Goal: Task Accomplishment & Management: Use online tool/utility

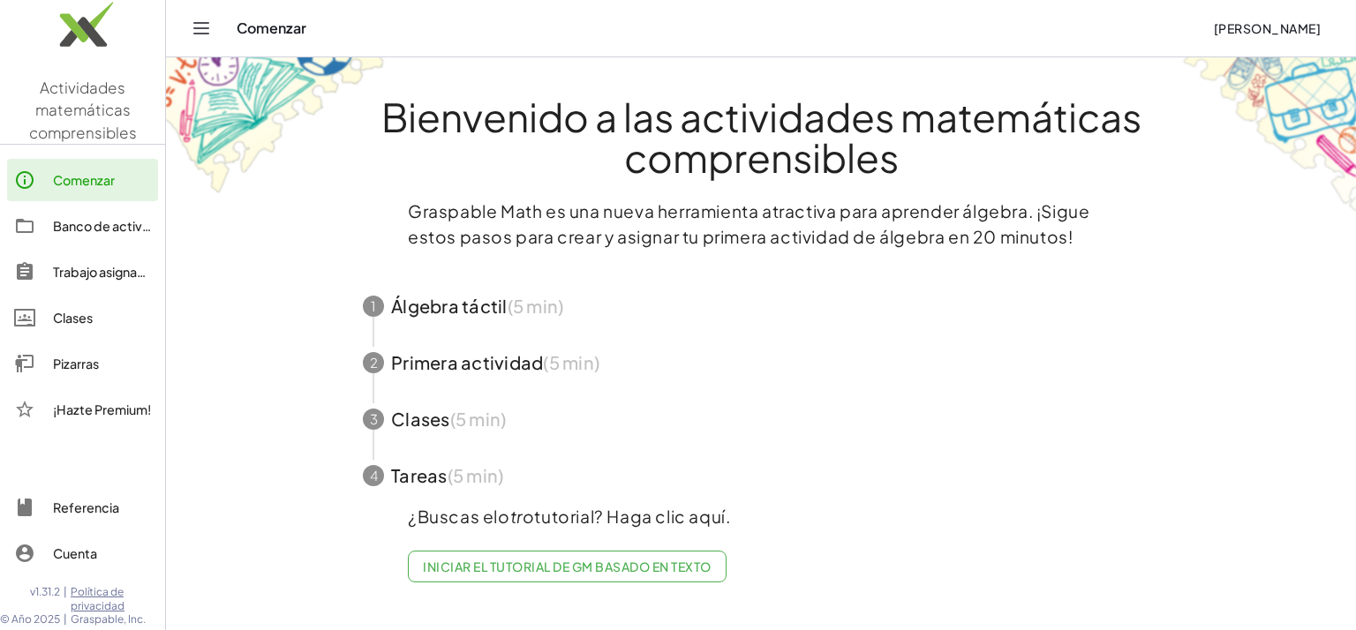
click at [88, 272] on div "Trabajo asignado" at bounding box center [102, 271] width 98 height 21
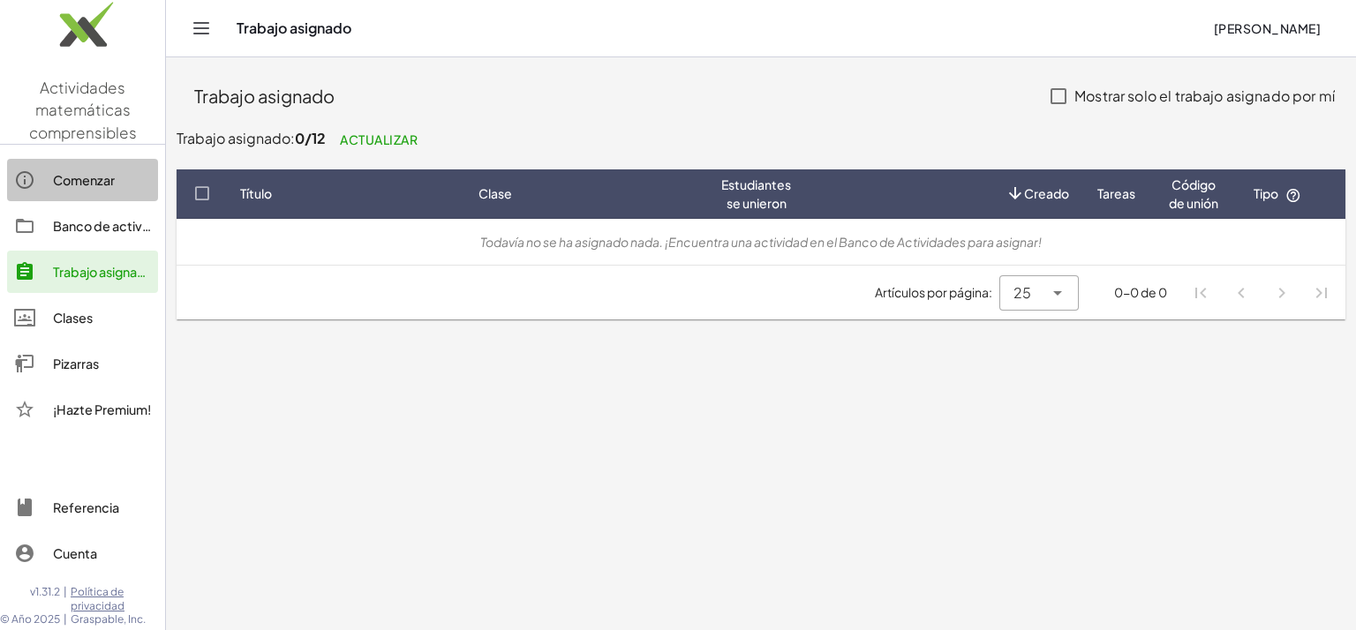
click at [69, 177] on div "Comenzar" at bounding box center [102, 180] width 98 height 21
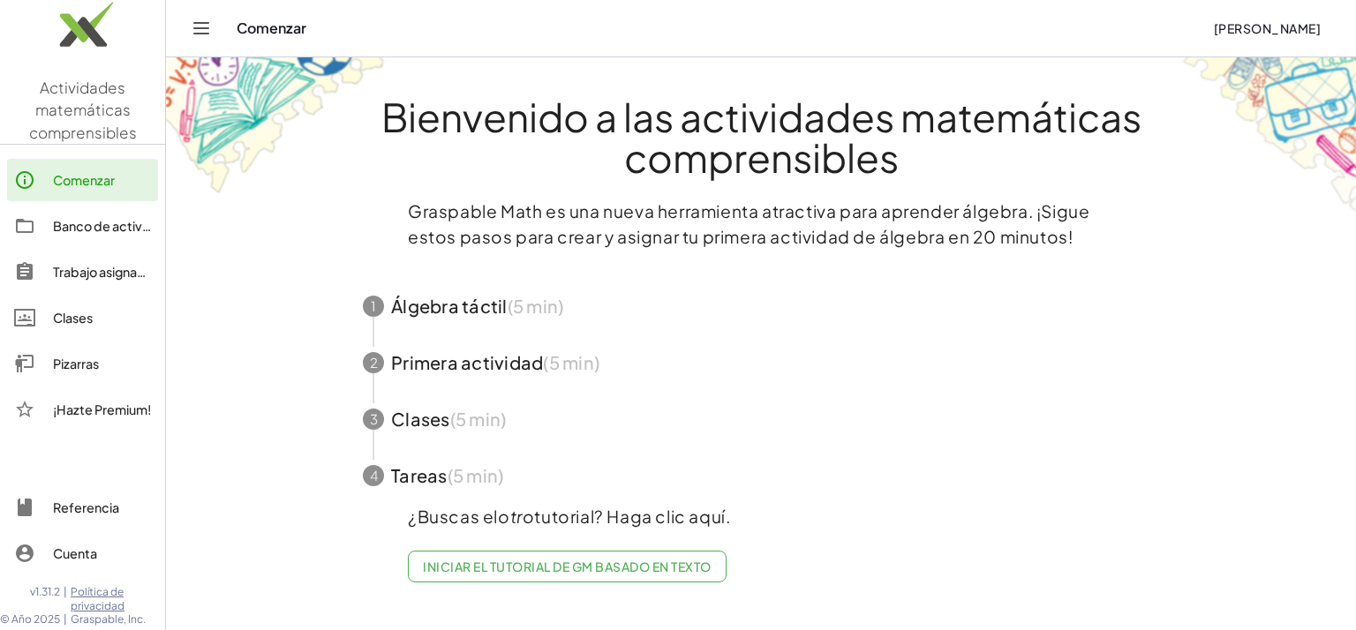
click at [70, 227] on div "Banco de actividades" at bounding box center [102, 225] width 98 height 21
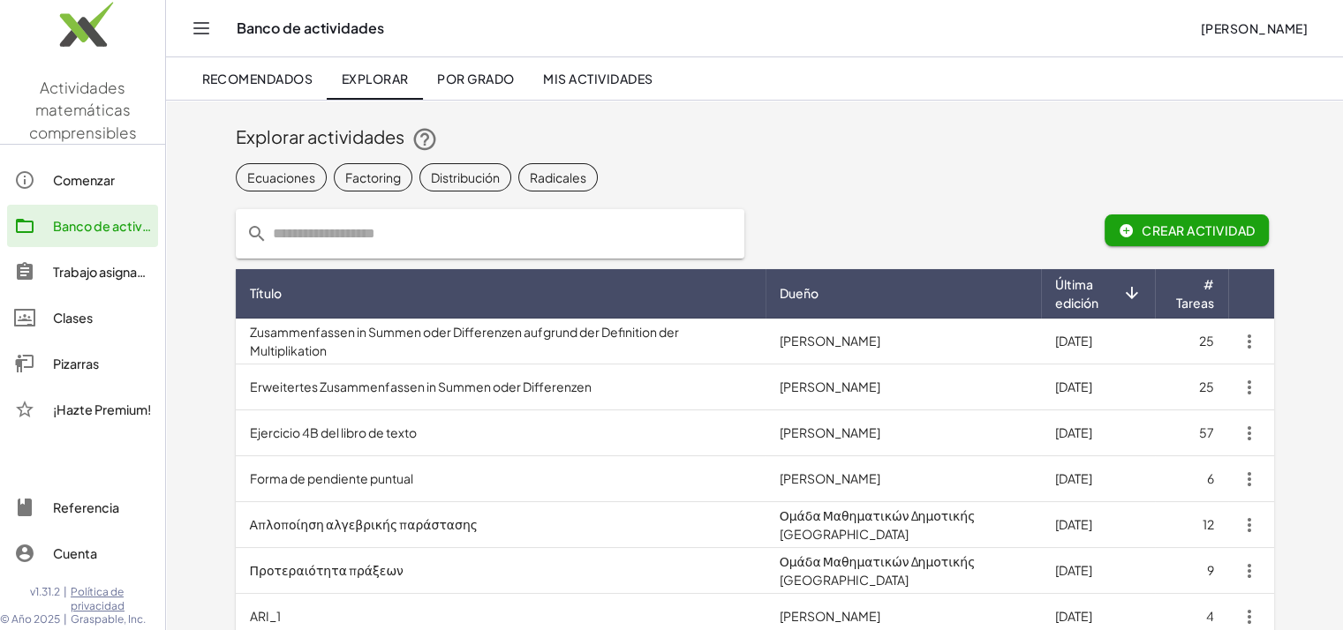
click at [1170, 230] on font "Crear actividad" at bounding box center [1199, 230] width 114 height 16
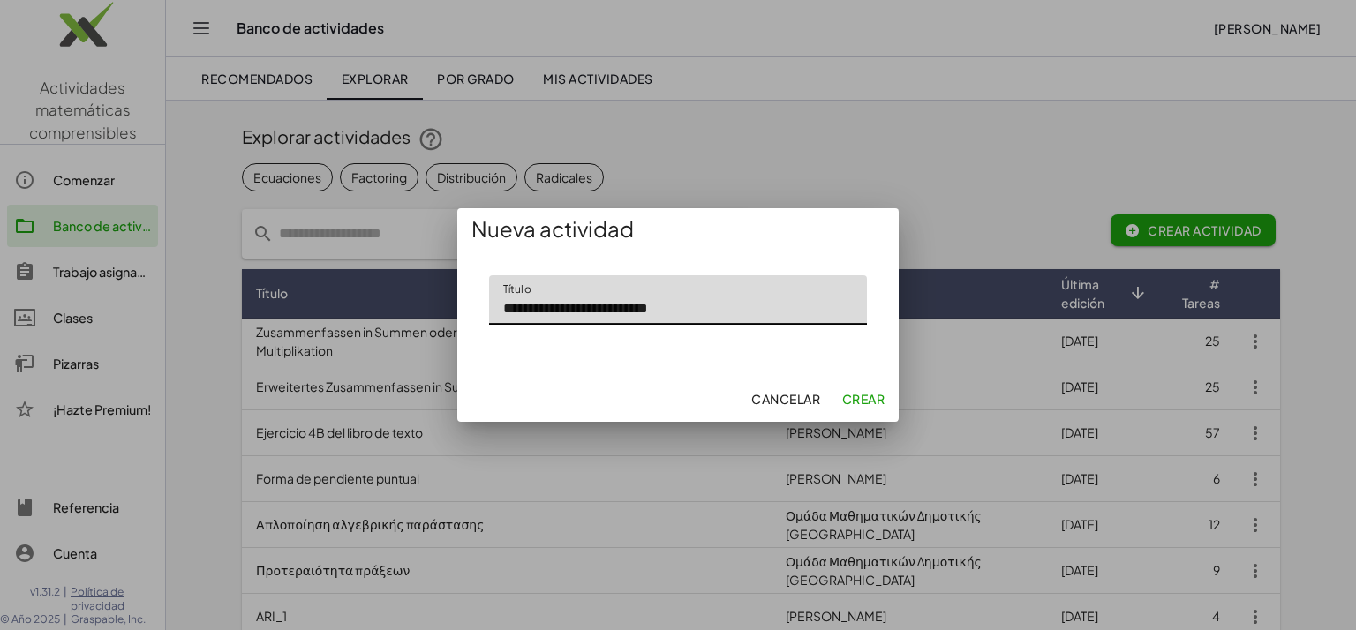
type input "**********"
click at [873, 396] on font "Crear" at bounding box center [862, 399] width 43 height 16
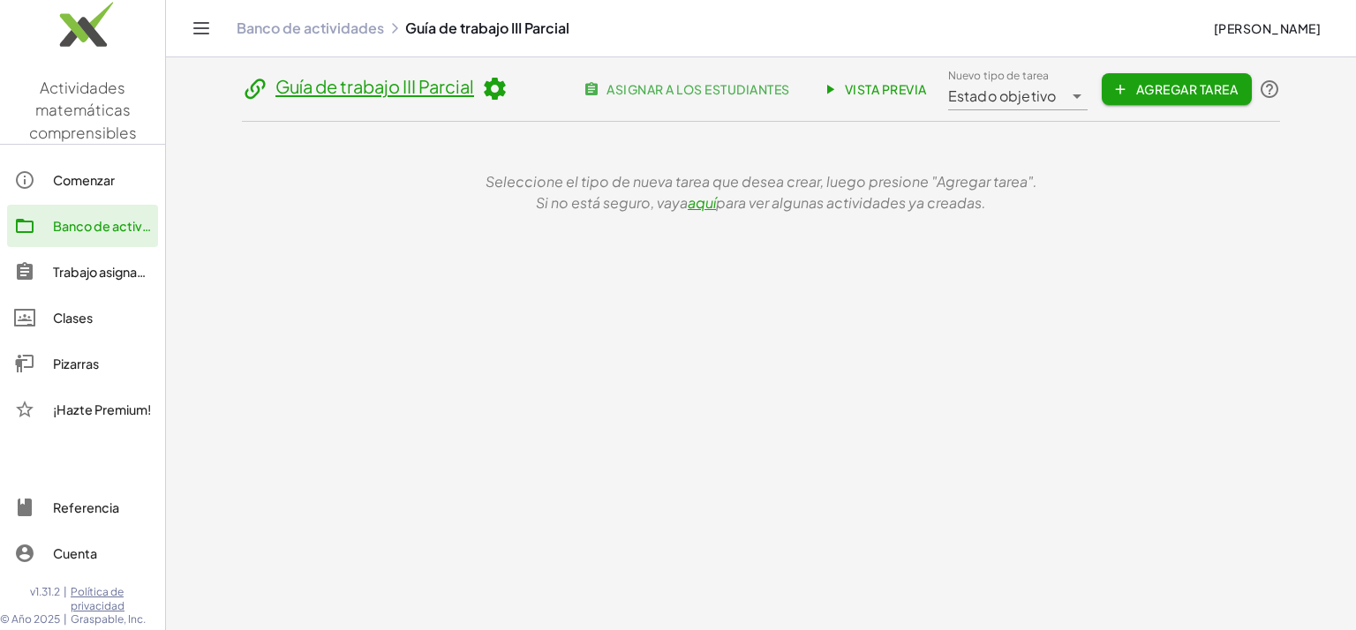
click at [1067, 97] on icon at bounding box center [1077, 96] width 21 height 21
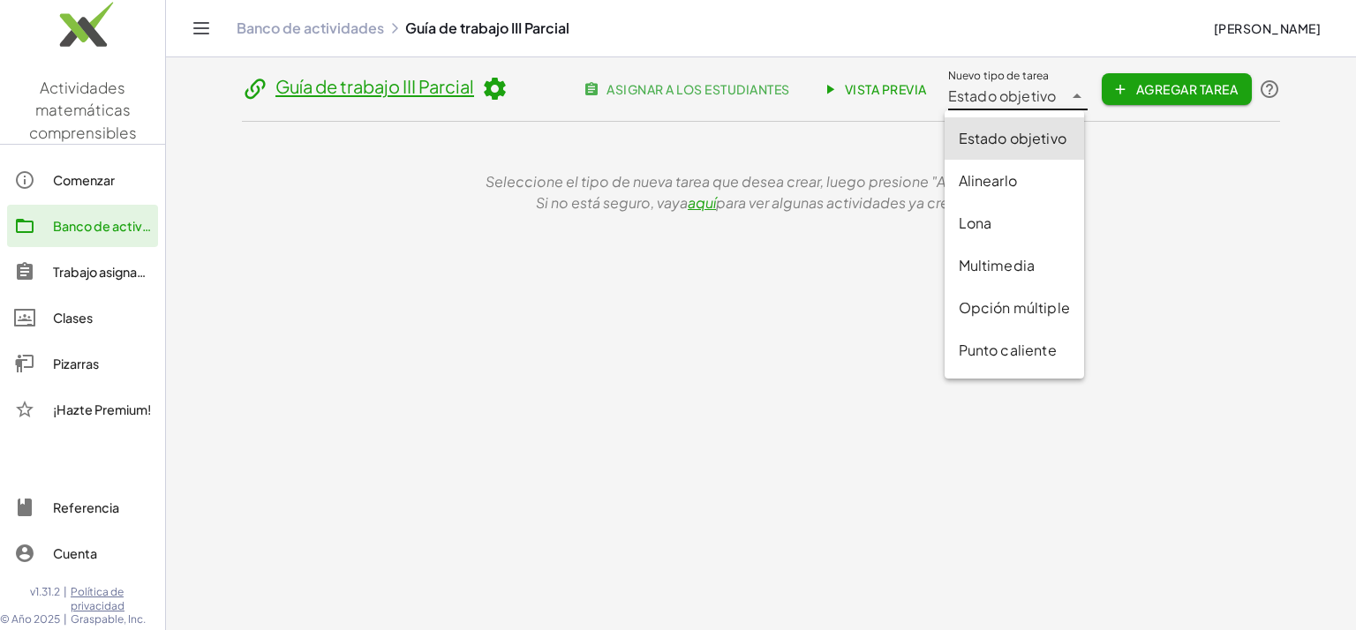
click at [1187, 165] on div "Seleccione el tipo de nueva tarea que desea crear, luego presione "Agregar tare…" at bounding box center [761, 192] width 1017 height 85
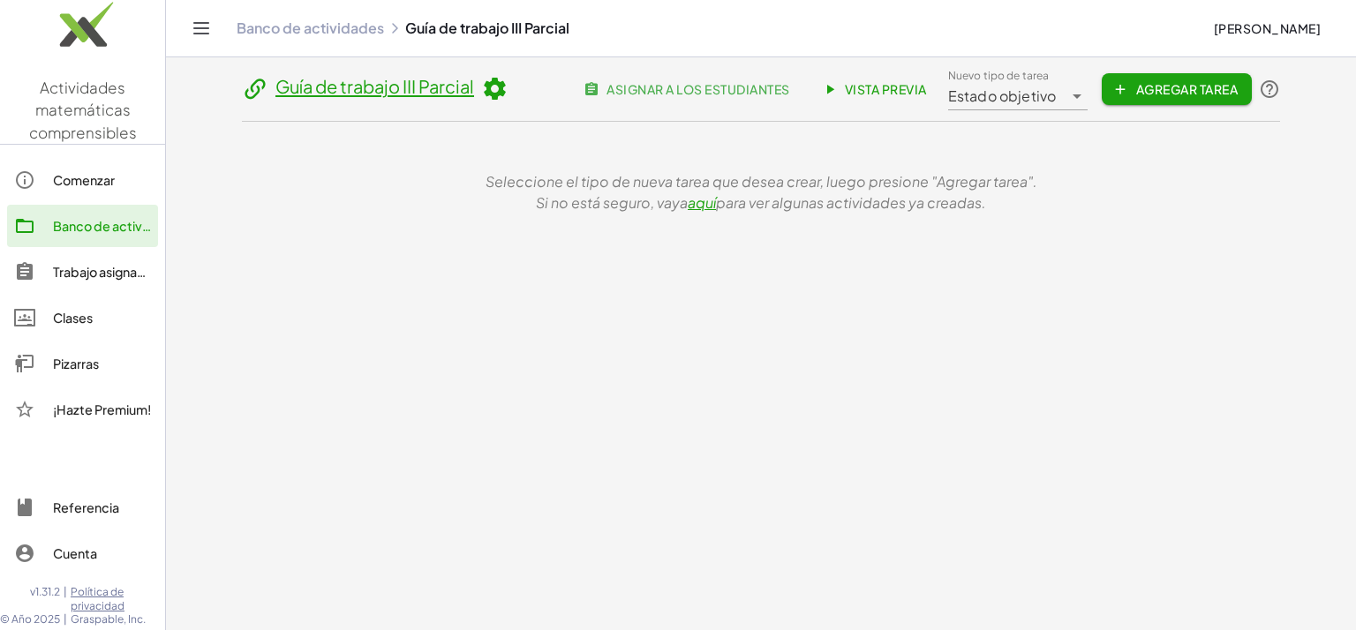
click at [1144, 96] on font "Agregar tarea" at bounding box center [1186, 89] width 102 height 16
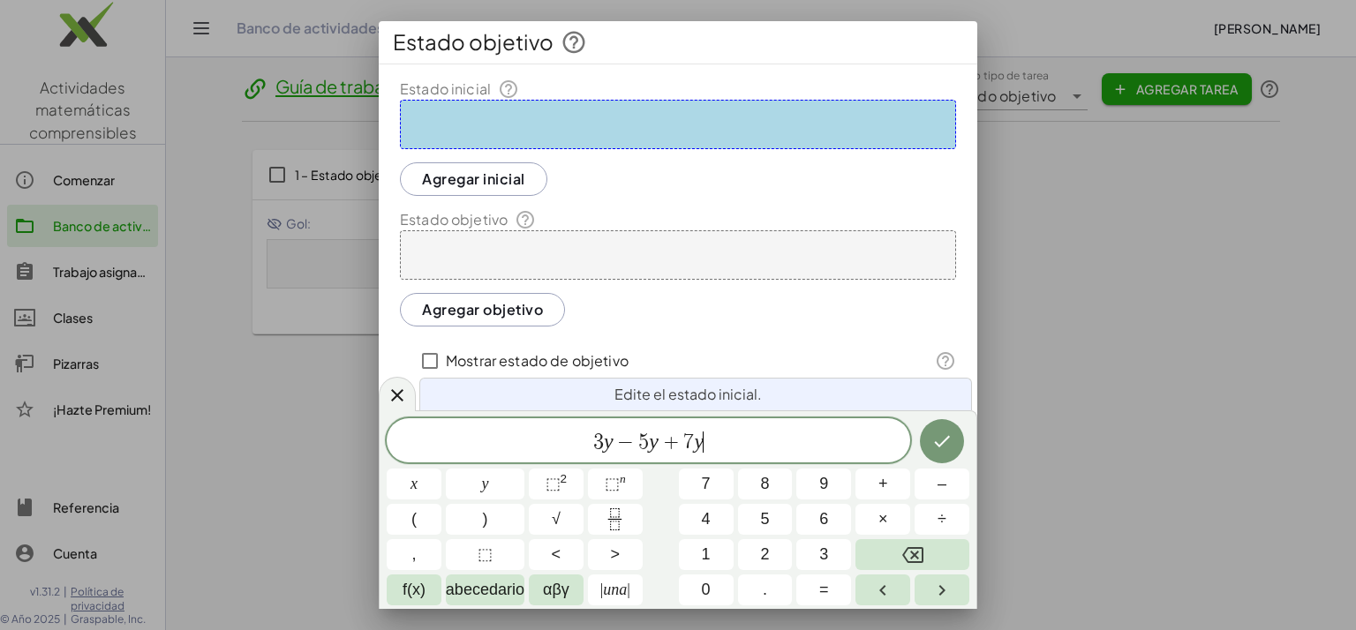
scroll to position [94, 0]
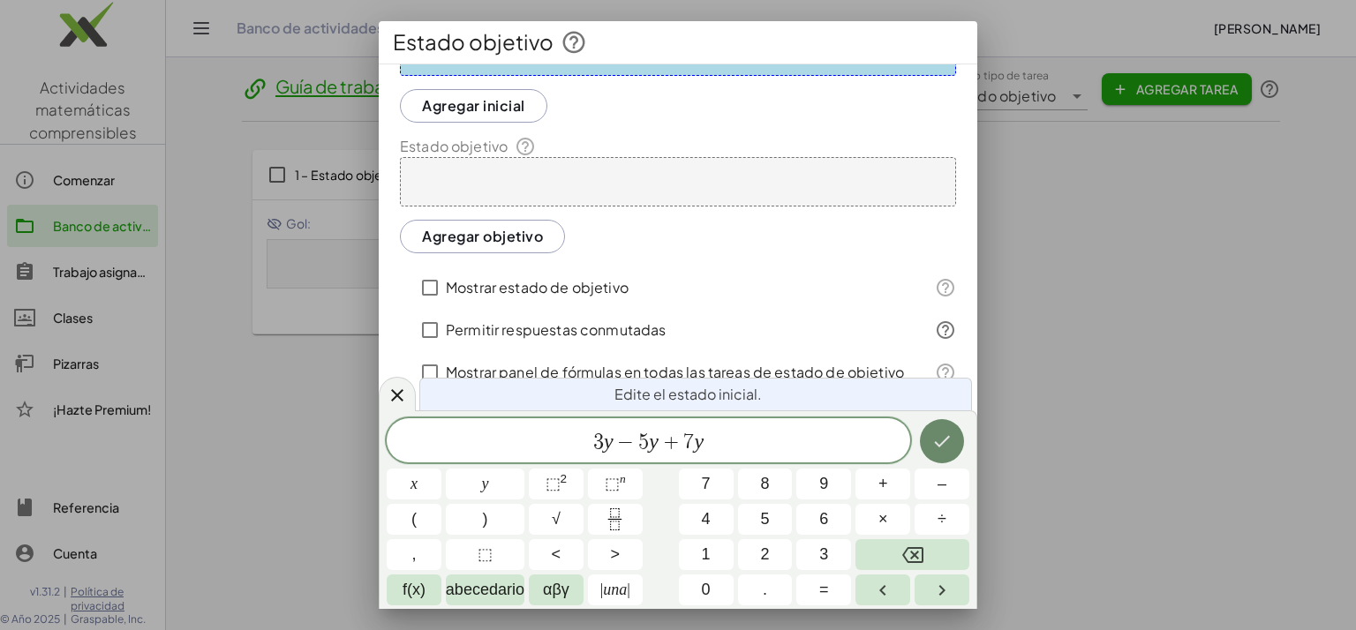
click at [937, 448] on icon "Hecho" at bounding box center [941, 441] width 21 height 21
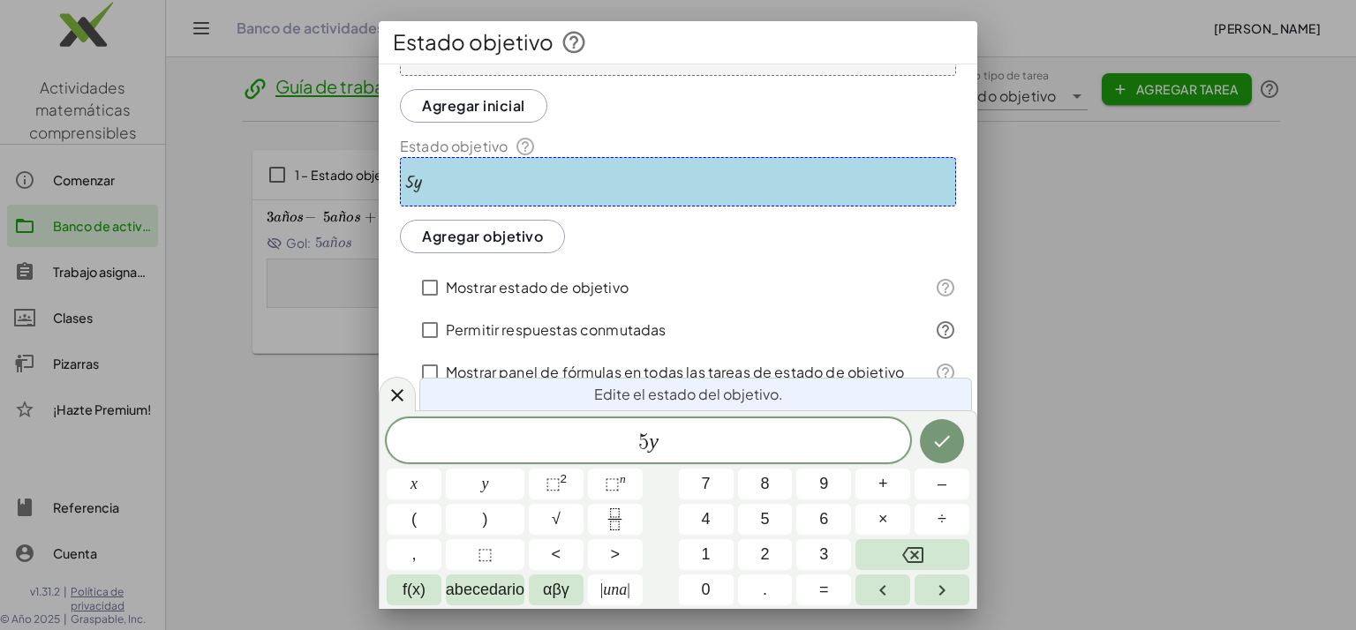
click at [1080, 307] on div at bounding box center [678, 315] width 1356 height 630
click at [937, 453] on button "Hecho" at bounding box center [942, 441] width 44 height 44
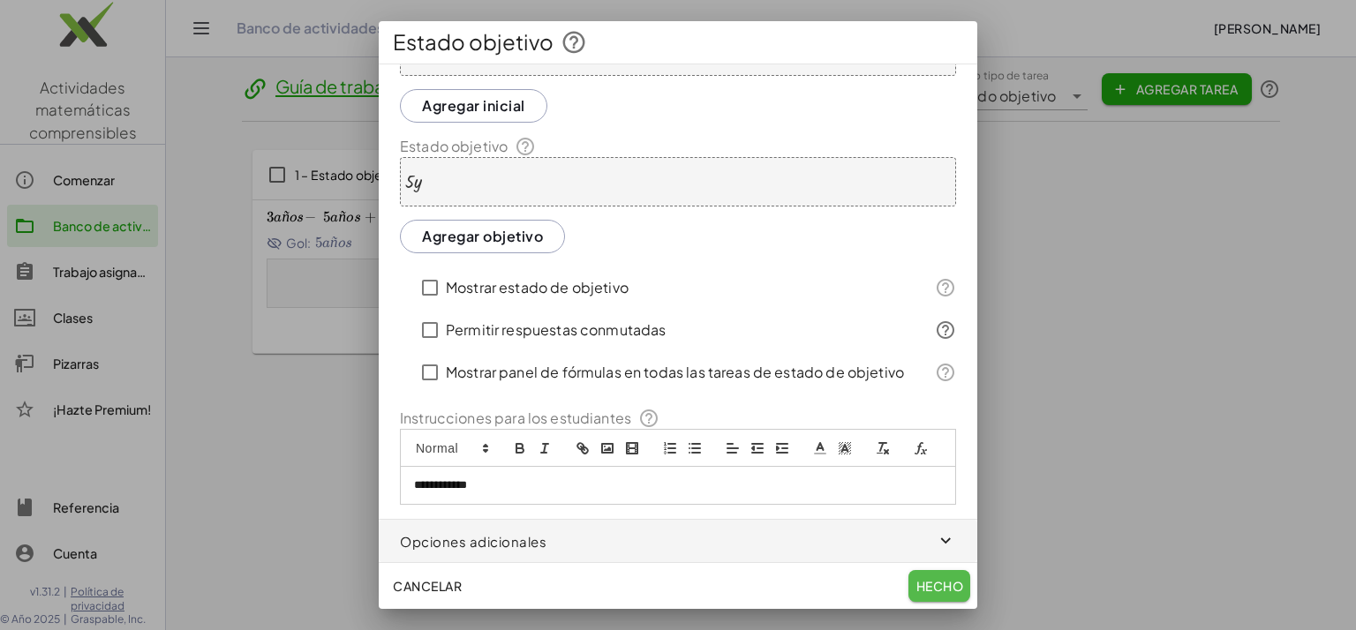
click at [932, 589] on font "Hecho" at bounding box center [940, 586] width 48 height 16
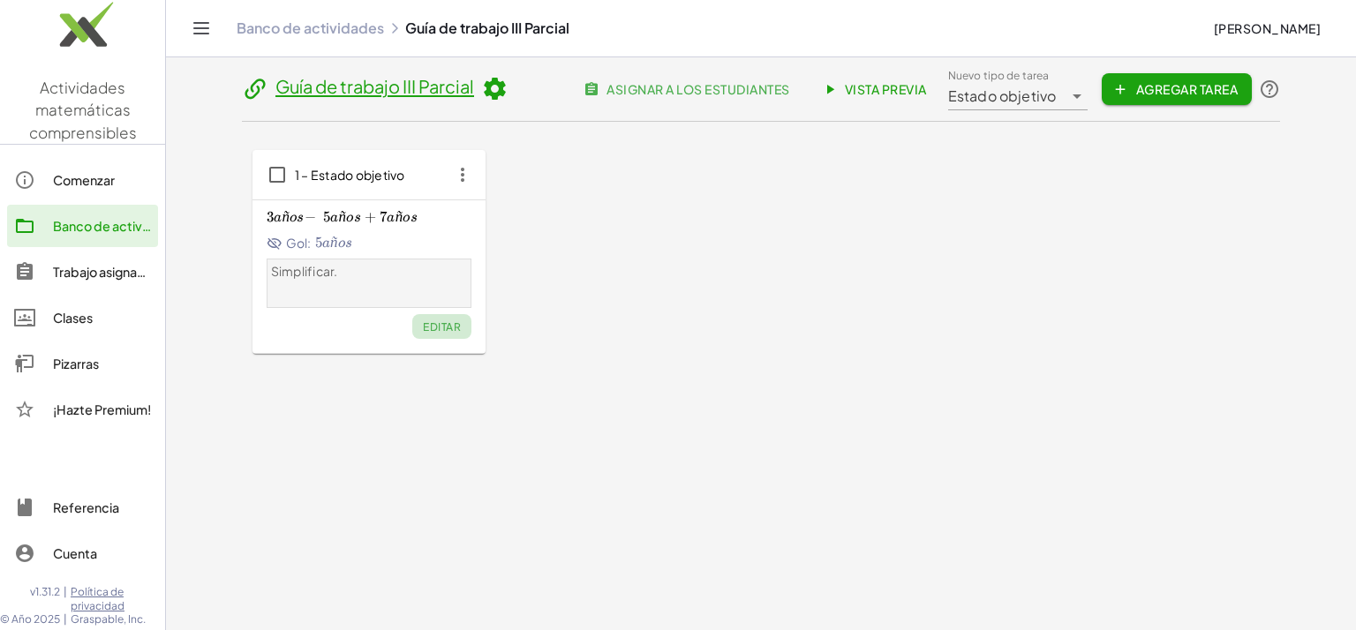
click at [446, 329] on font "Editar" at bounding box center [442, 326] width 38 height 13
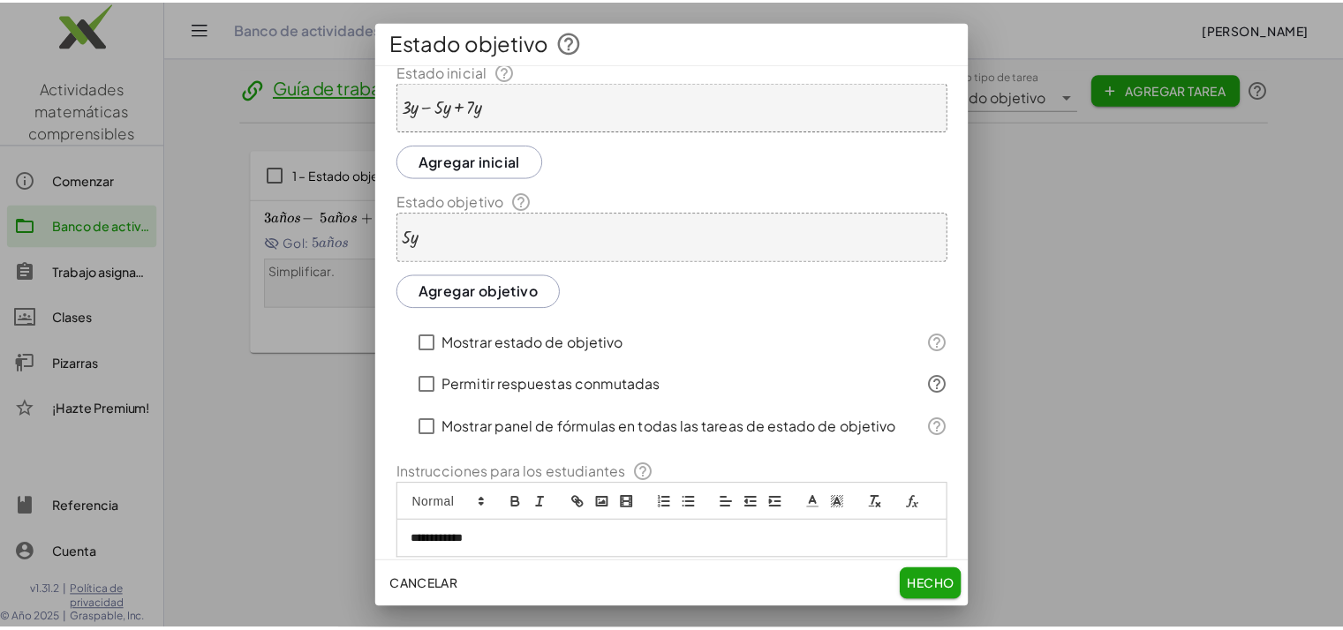
scroll to position [0, 0]
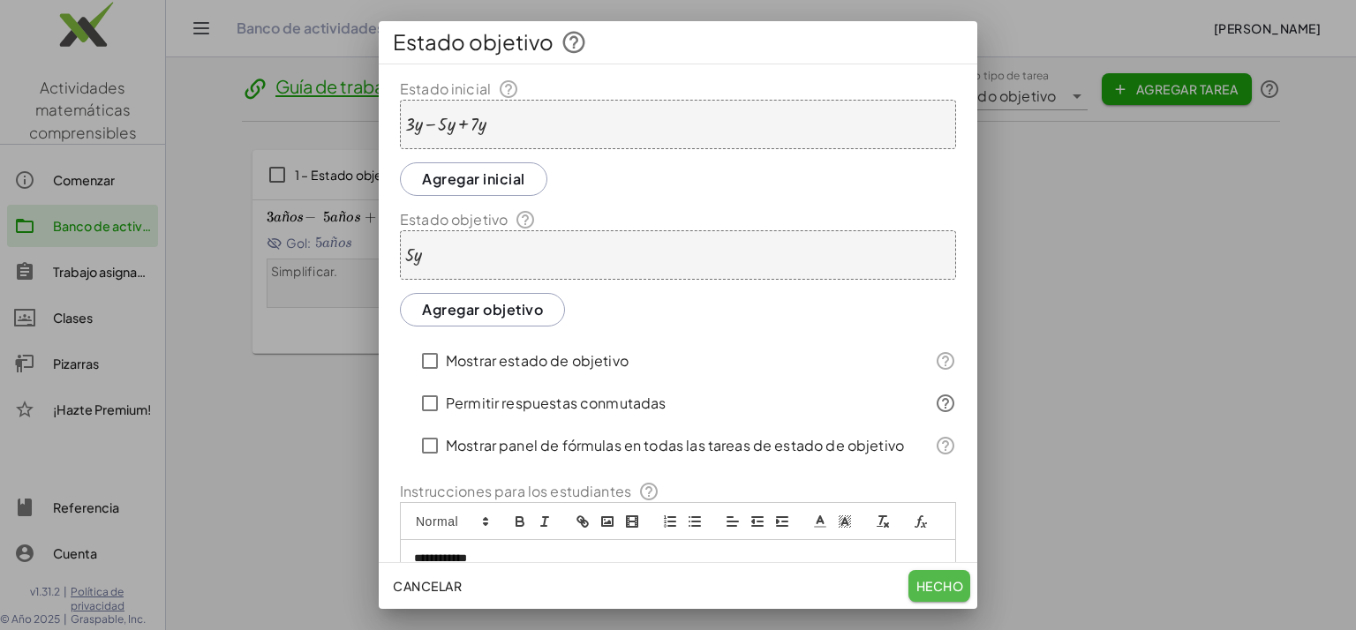
click at [931, 592] on font "Hecho" at bounding box center [940, 586] width 48 height 16
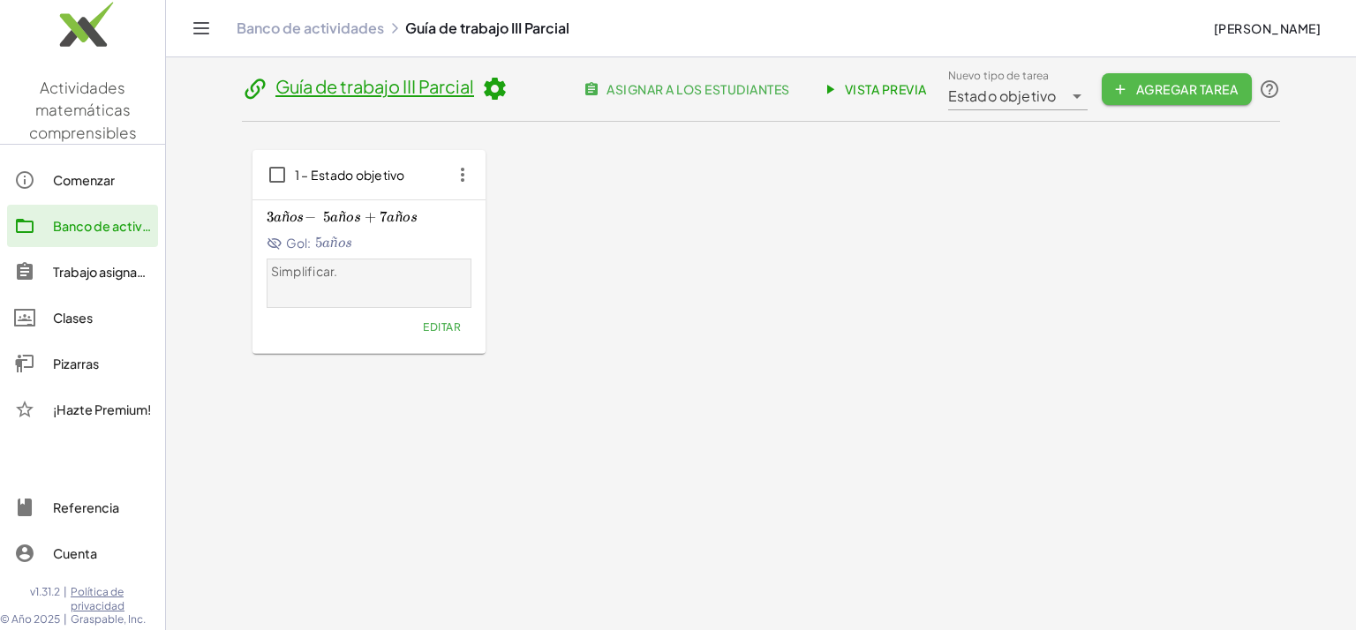
click at [1175, 94] on font "Agregar tarea" at bounding box center [1186, 89] width 102 height 16
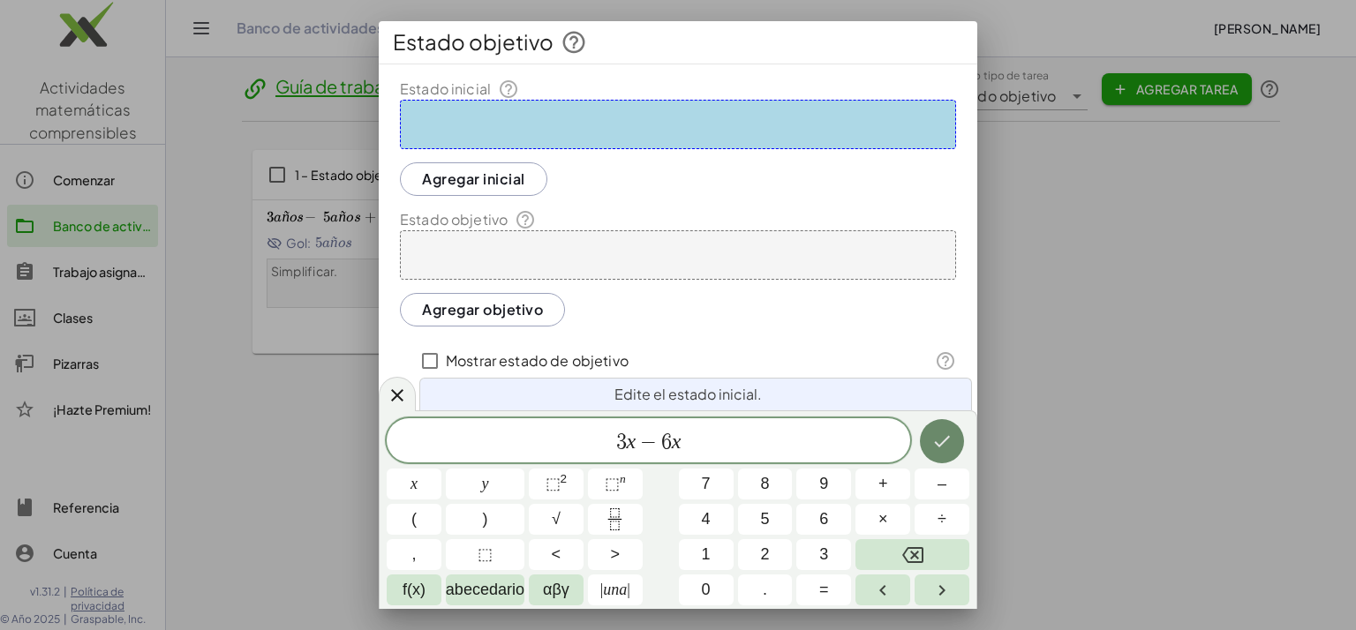
click at [935, 442] on icon "Hecho" at bounding box center [943, 441] width 16 height 11
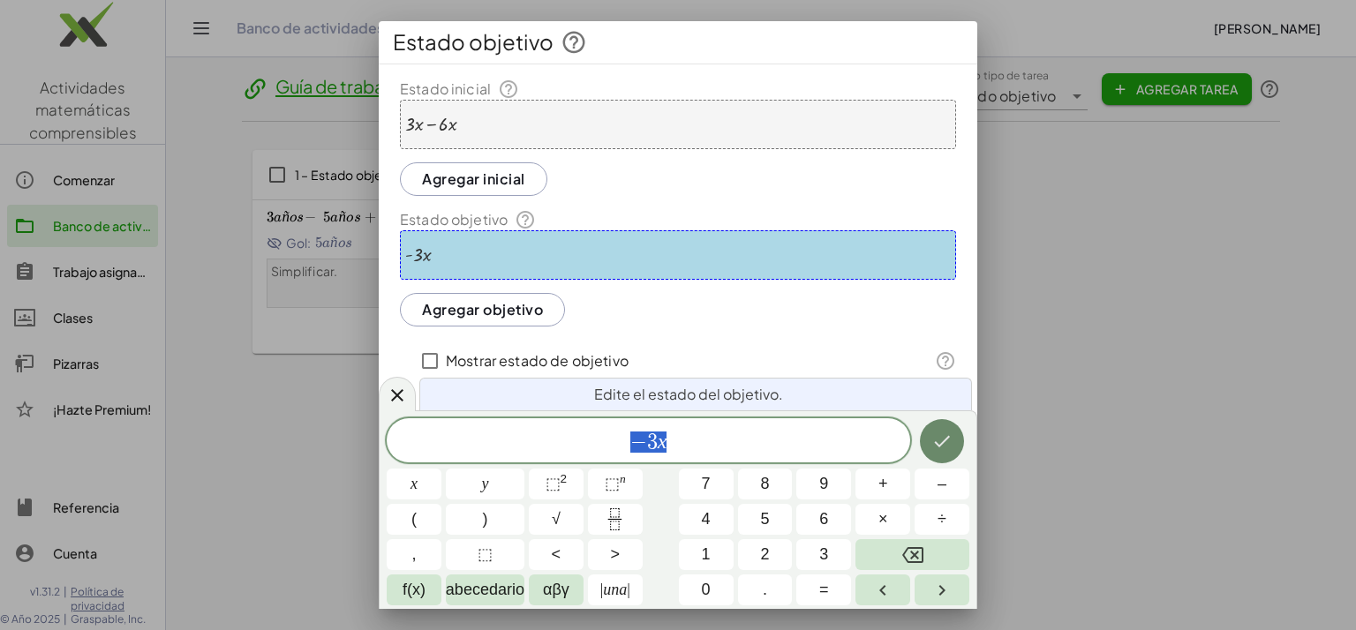
click at [950, 440] on icon "Hecho" at bounding box center [941, 441] width 21 height 21
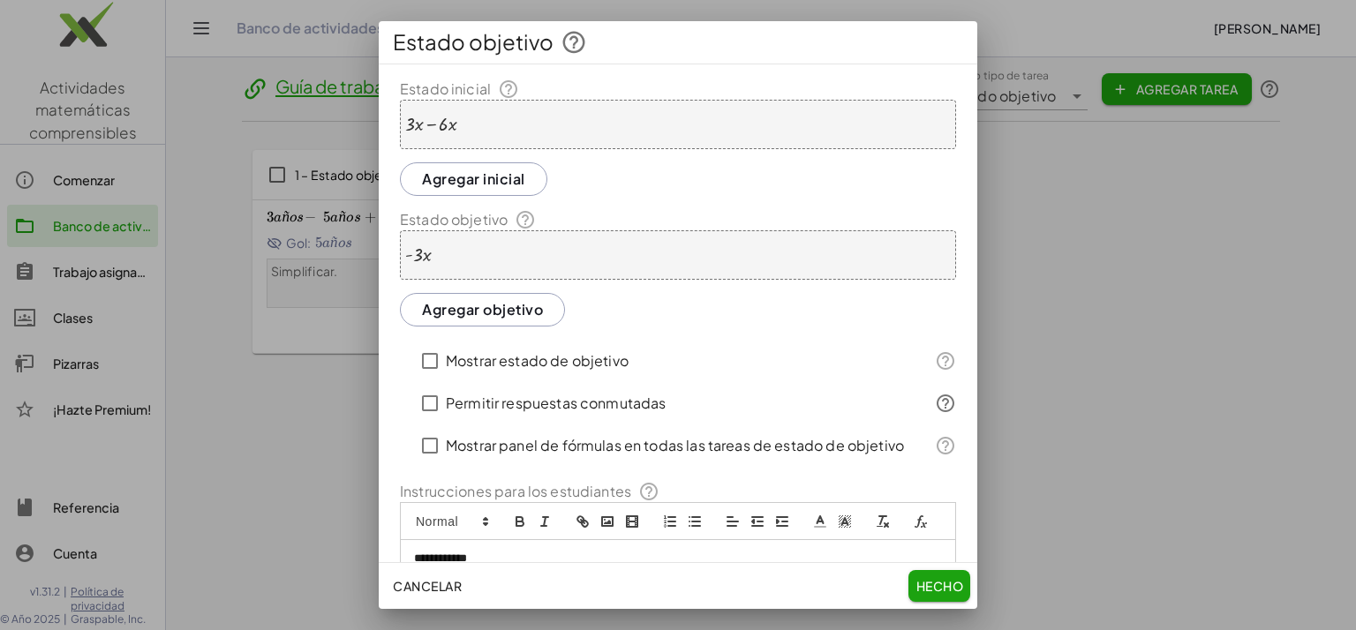
click at [943, 598] on button "Hecho" at bounding box center [939, 586] width 62 height 32
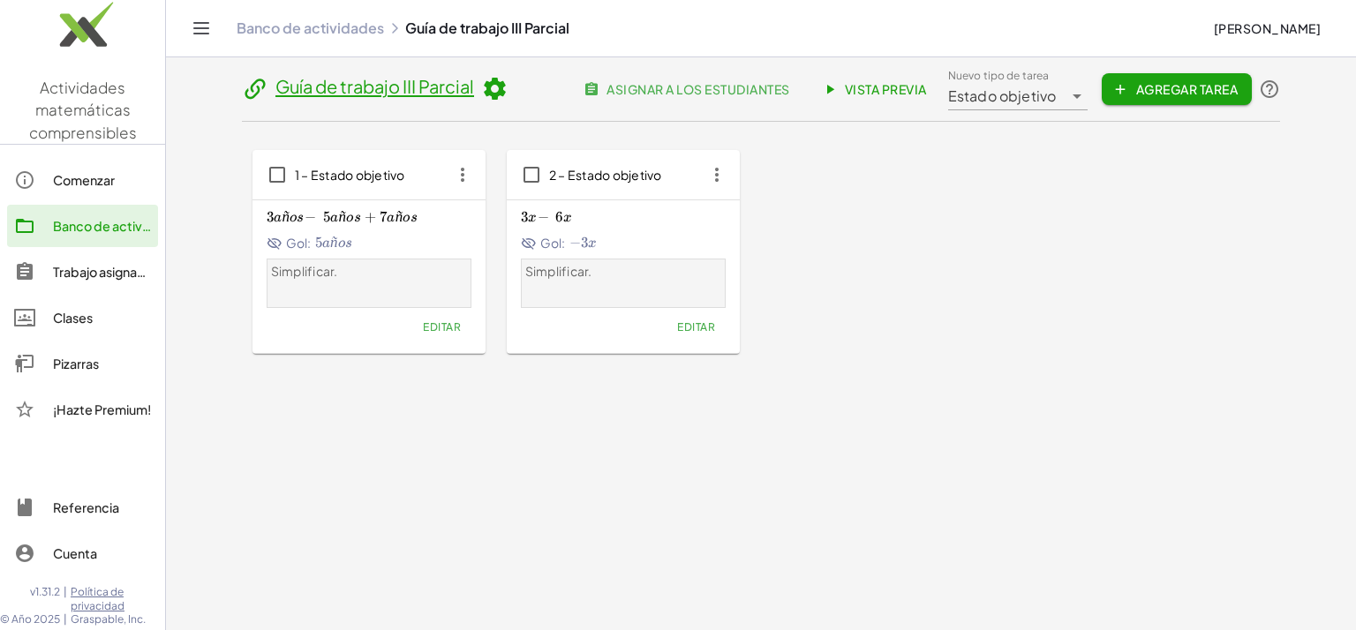
click at [1147, 93] on font "Agregar tarea" at bounding box center [1186, 89] width 102 height 16
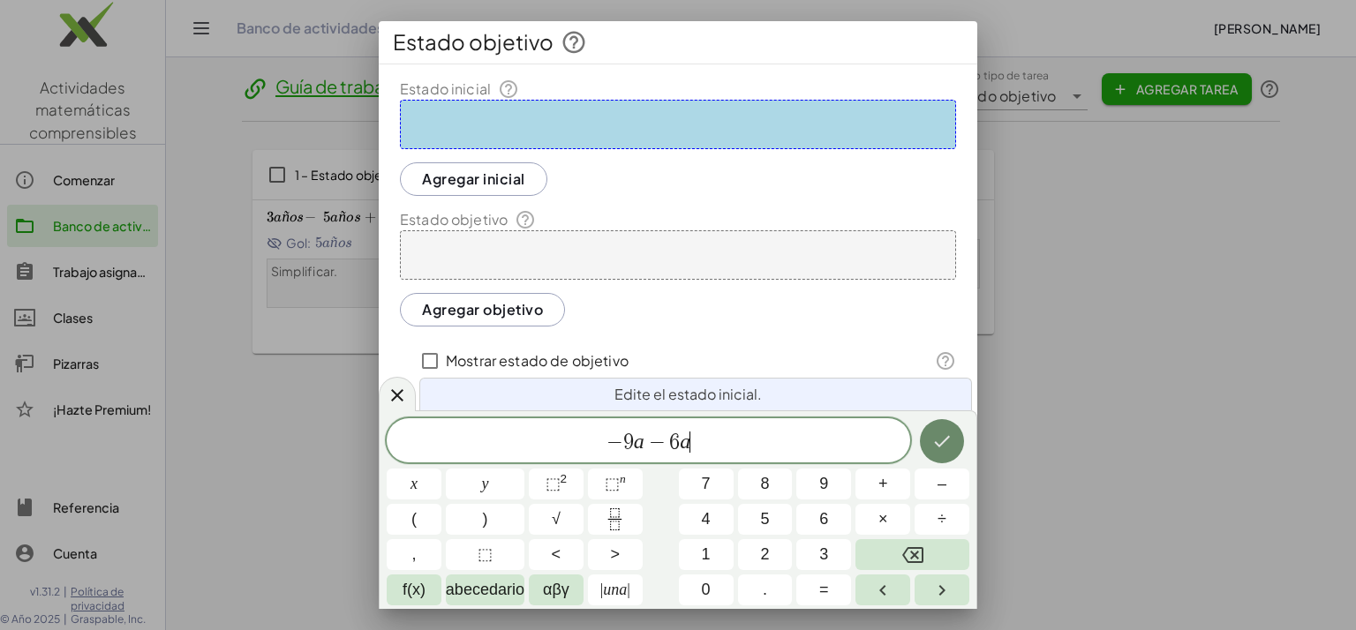
click at [945, 439] on icon "Hecho" at bounding box center [943, 441] width 16 height 11
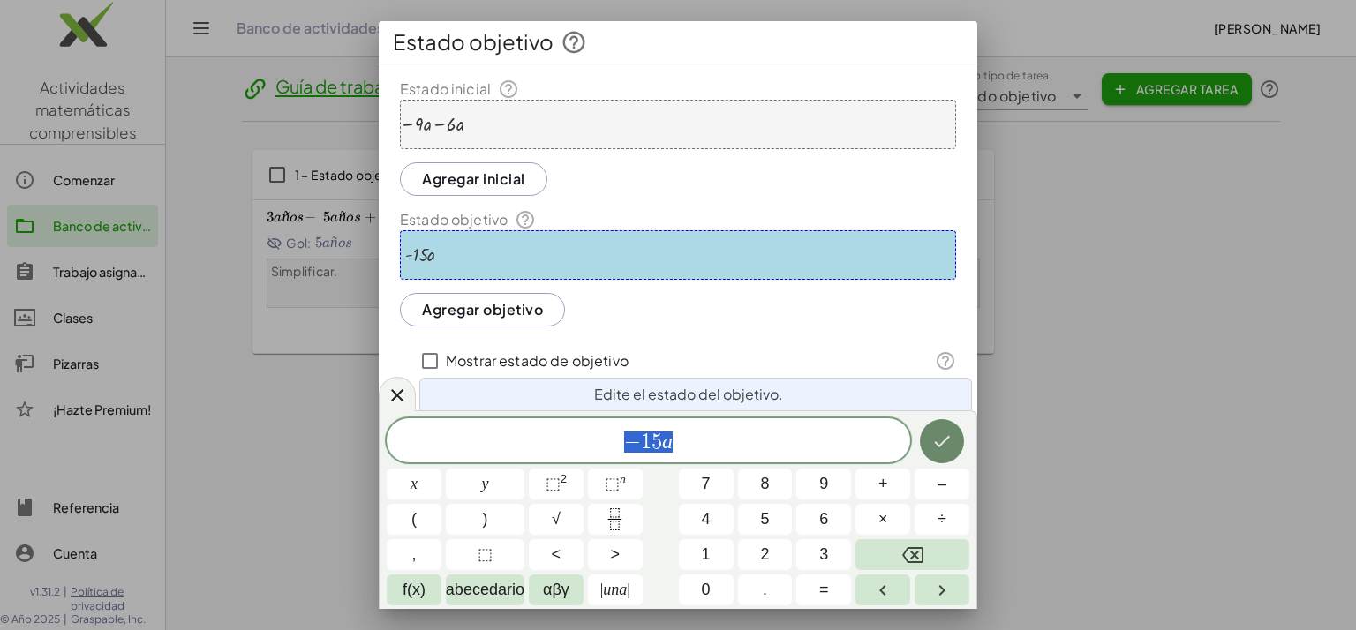
click at [950, 447] on icon "Hecho" at bounding box center [941, 441] width 21 height 21
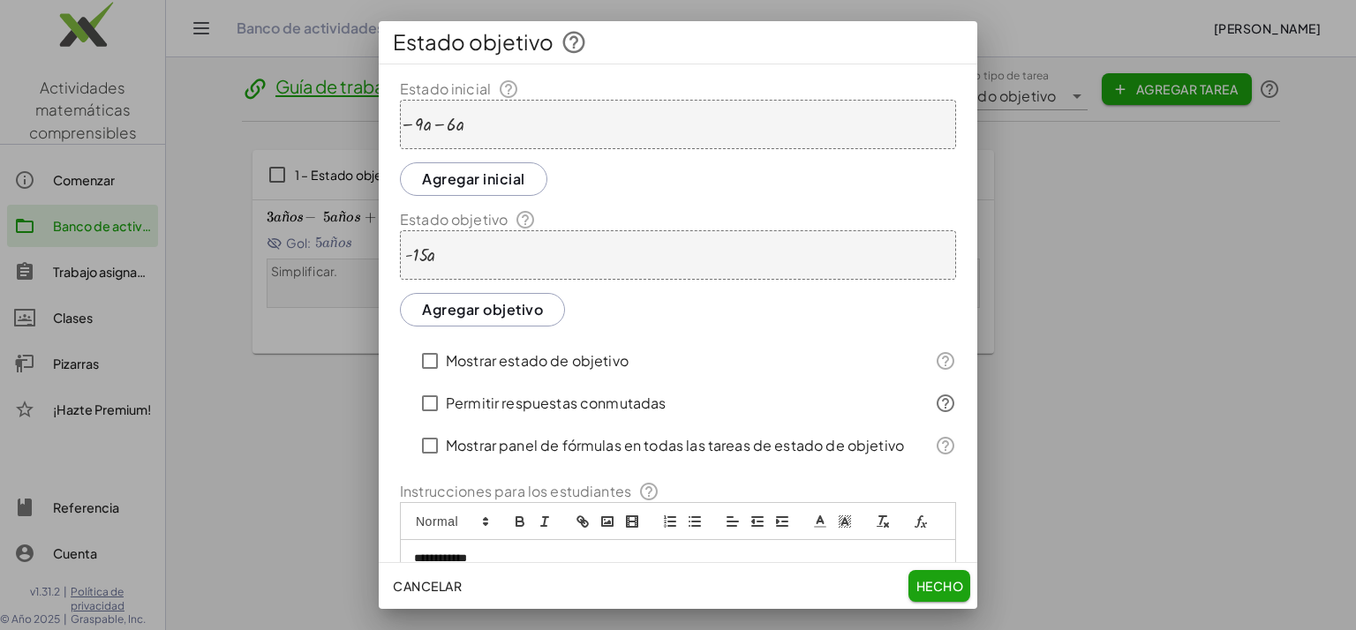
click at [938, 587] on font "Hecho" at bounding box center [940, 586] width 48 height 16
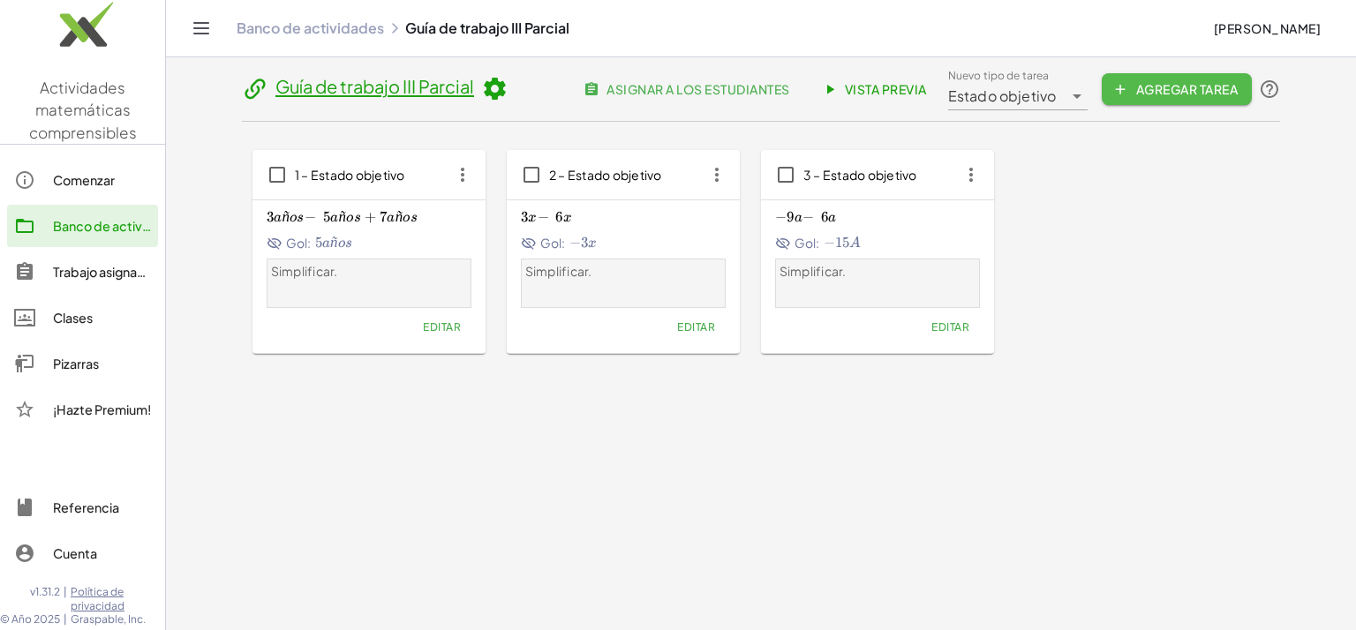
click at [1165, 89] on font "Agregar tarea" at bounding box center [1186, 89] width 102 height 16
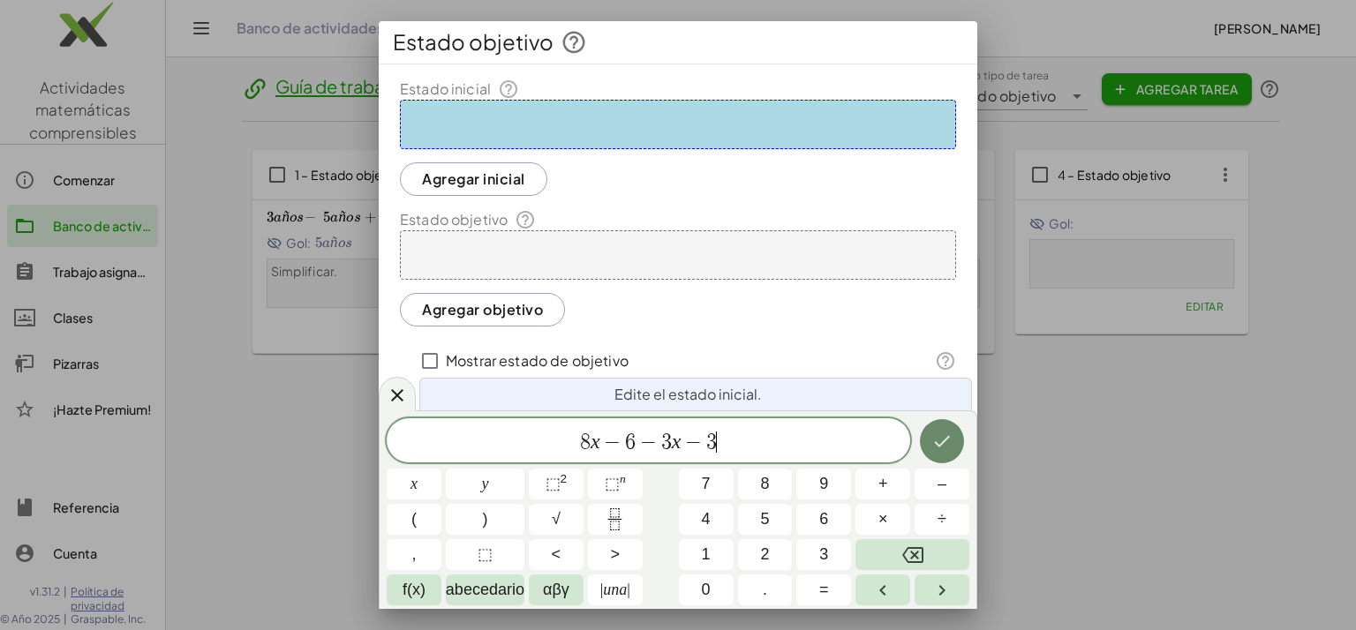
click at [944, 443] on icon "Hecho" at bounding box center [941, 441] width 21 height 21
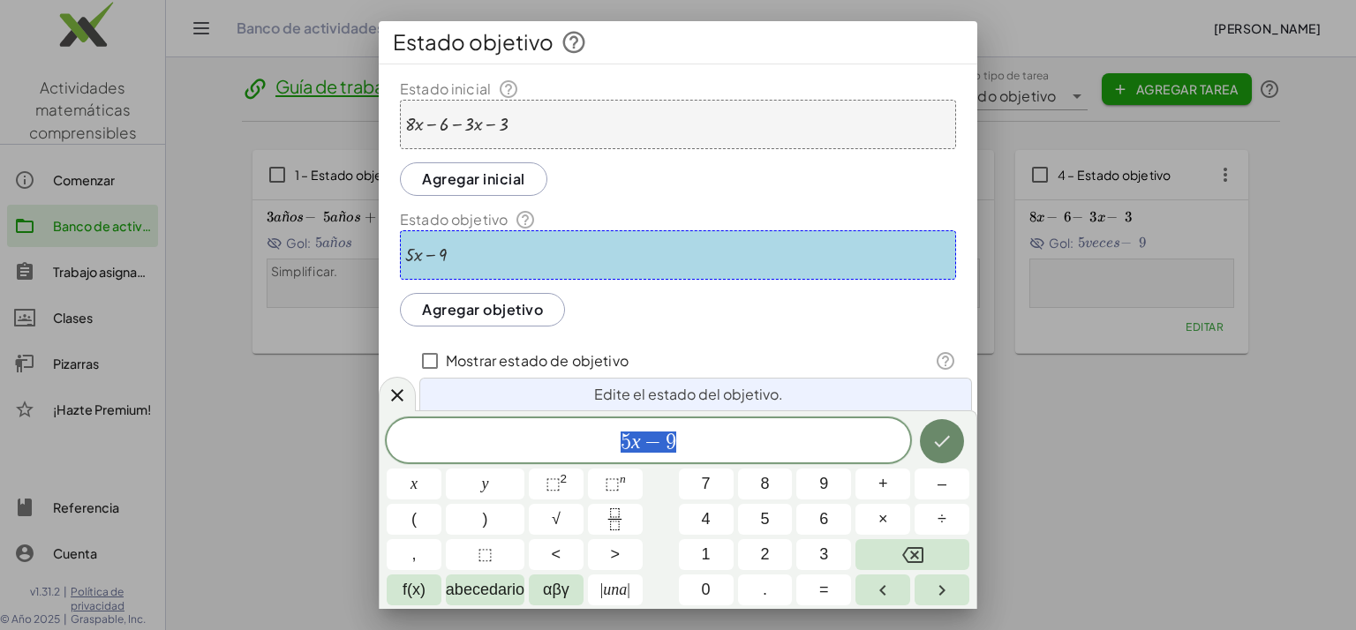
click at [944, 443] on icon "Hecho" at bounding box center [941, 441] width 21 height 21
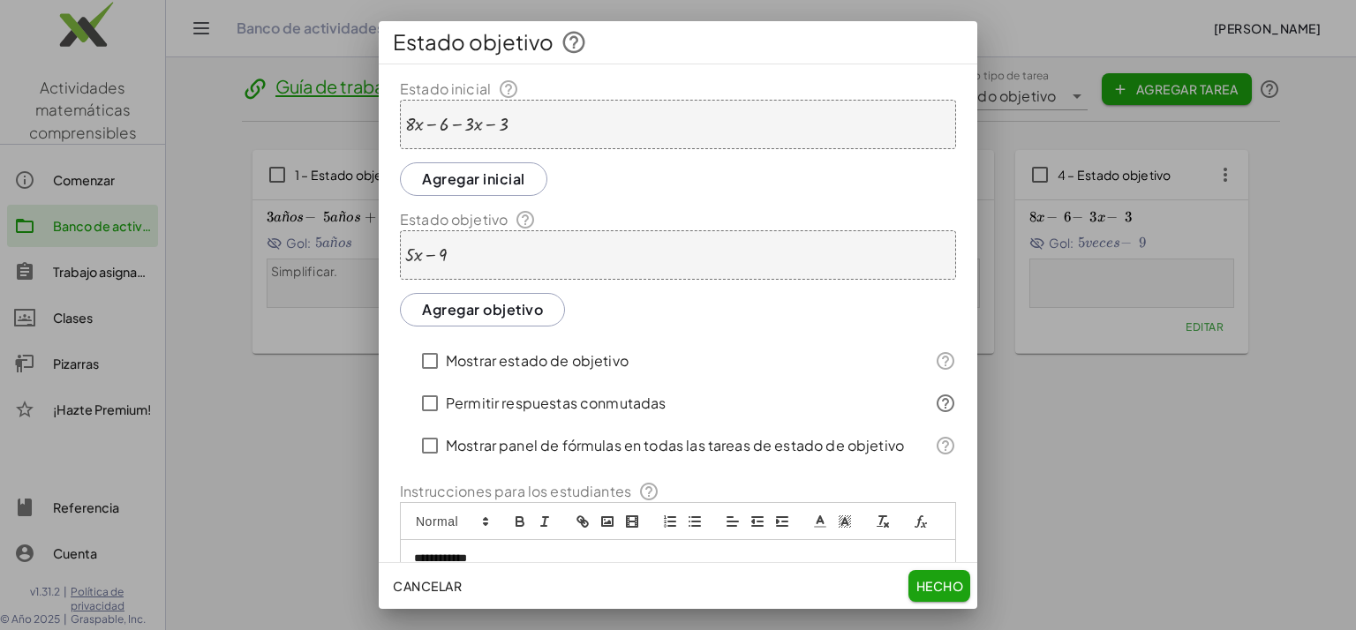
click at [935, 588] on font "Hecho" at bounding box center [940, 586] width 48 height 16
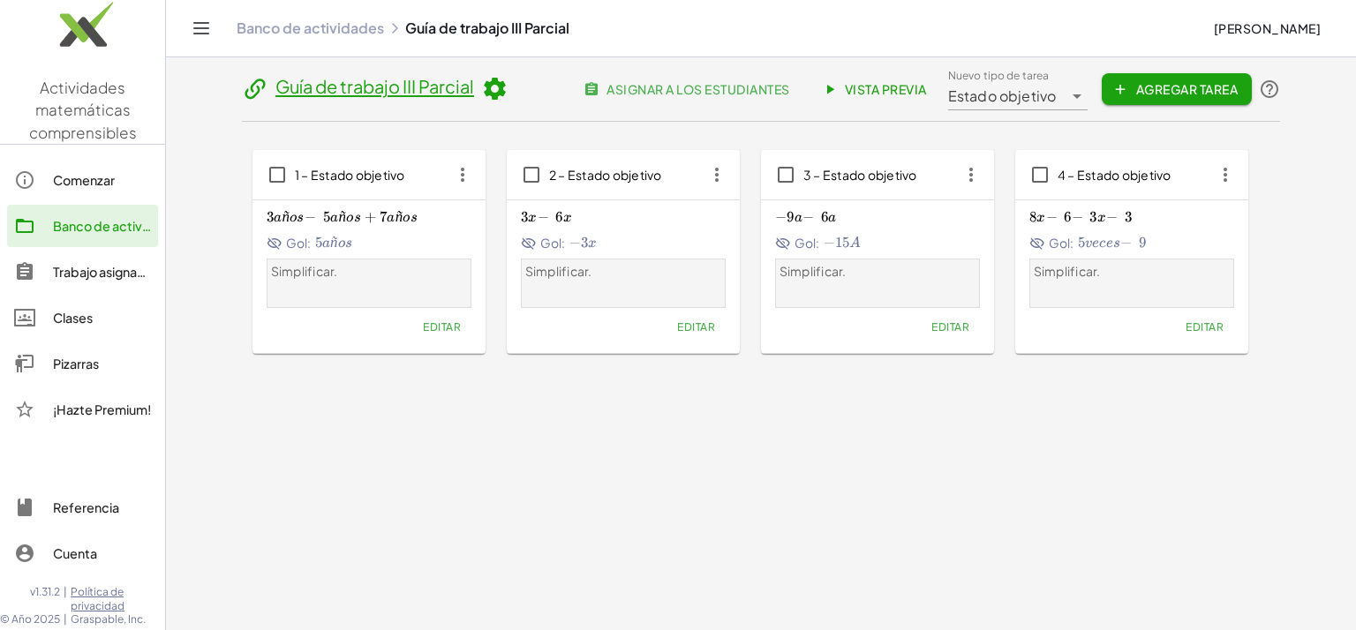
click at [1144, 84] on font "Agregar tarea" at bounding box center [1186, 89] width 102 height 16
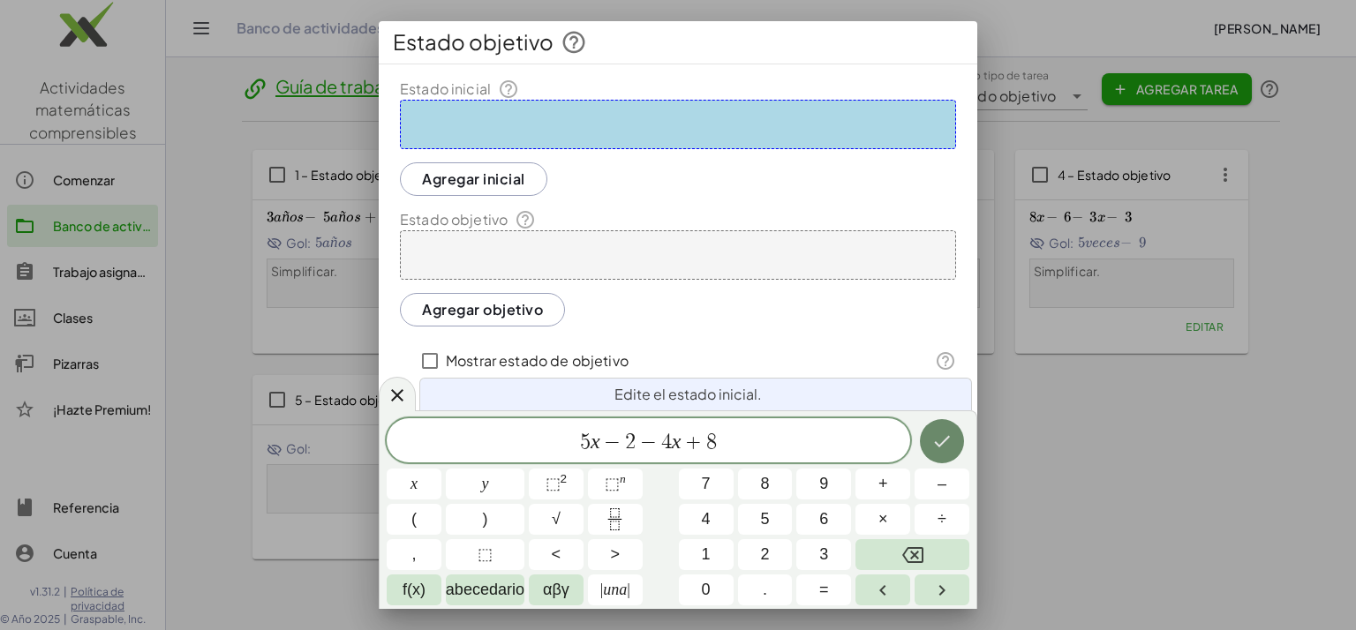
click at [939, 443] on icon "Hecho" at bounding box center [941, 441] width 21 height 21
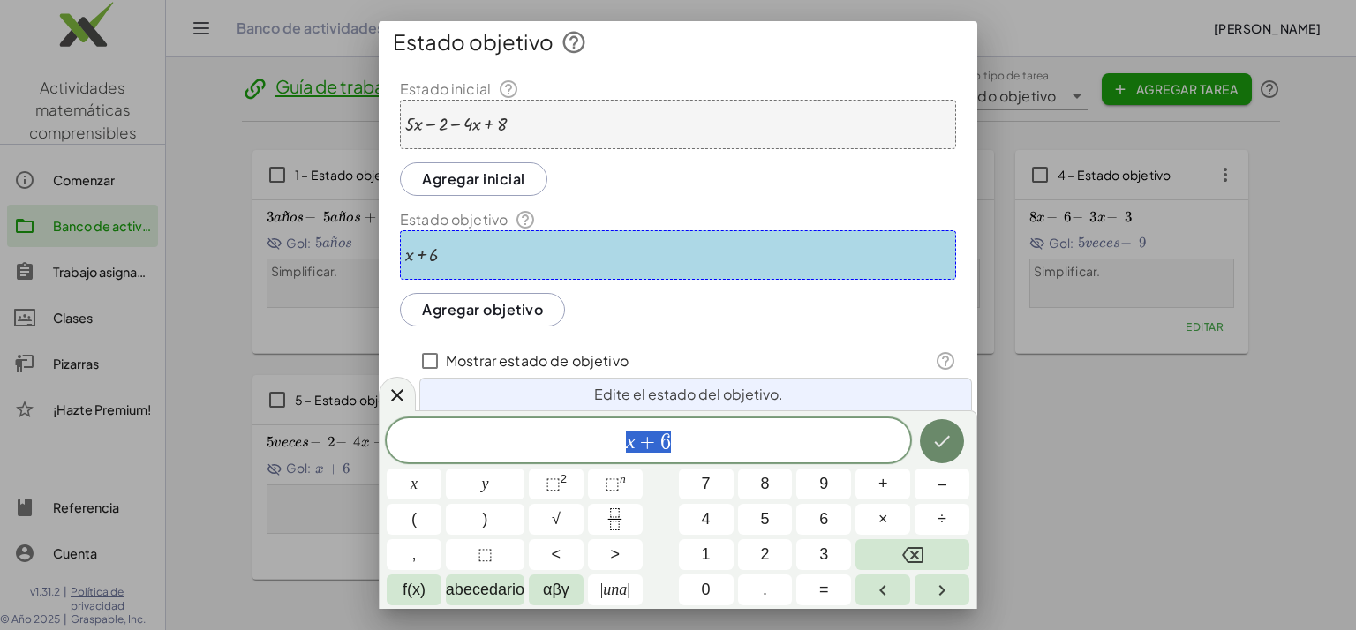
click at [939, 443] on icon "Hecho" at bounding box center [941, 441] width 21 height 21
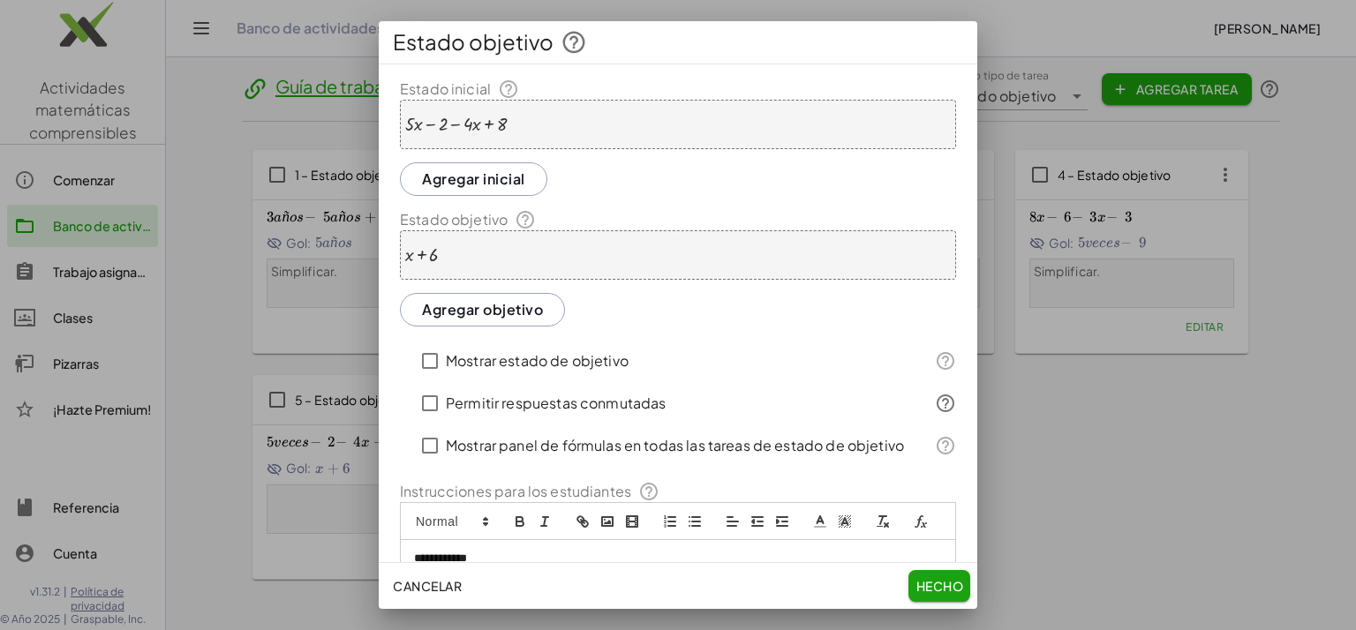
click at [949, 580] on font "Hecho" at bounding box center [940, 586] width 48 height 16
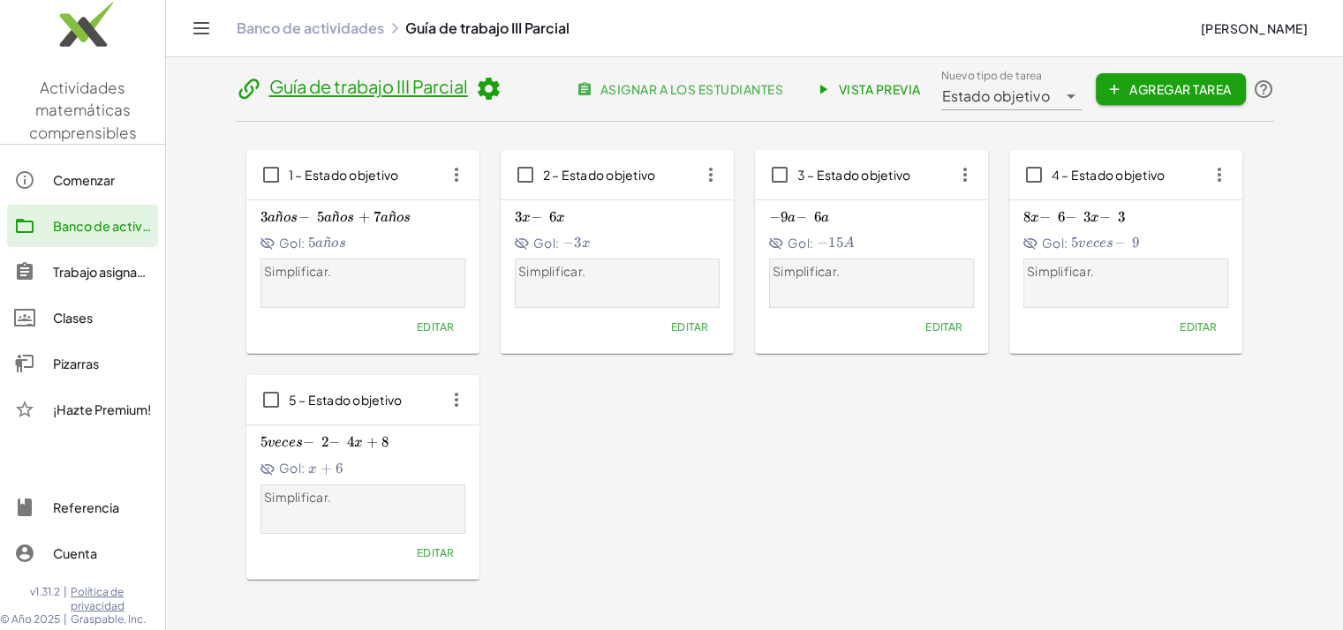
click at [1153, 99] on button "Agregar tarea" at bounding box center [1171, 89] width 150 height 32
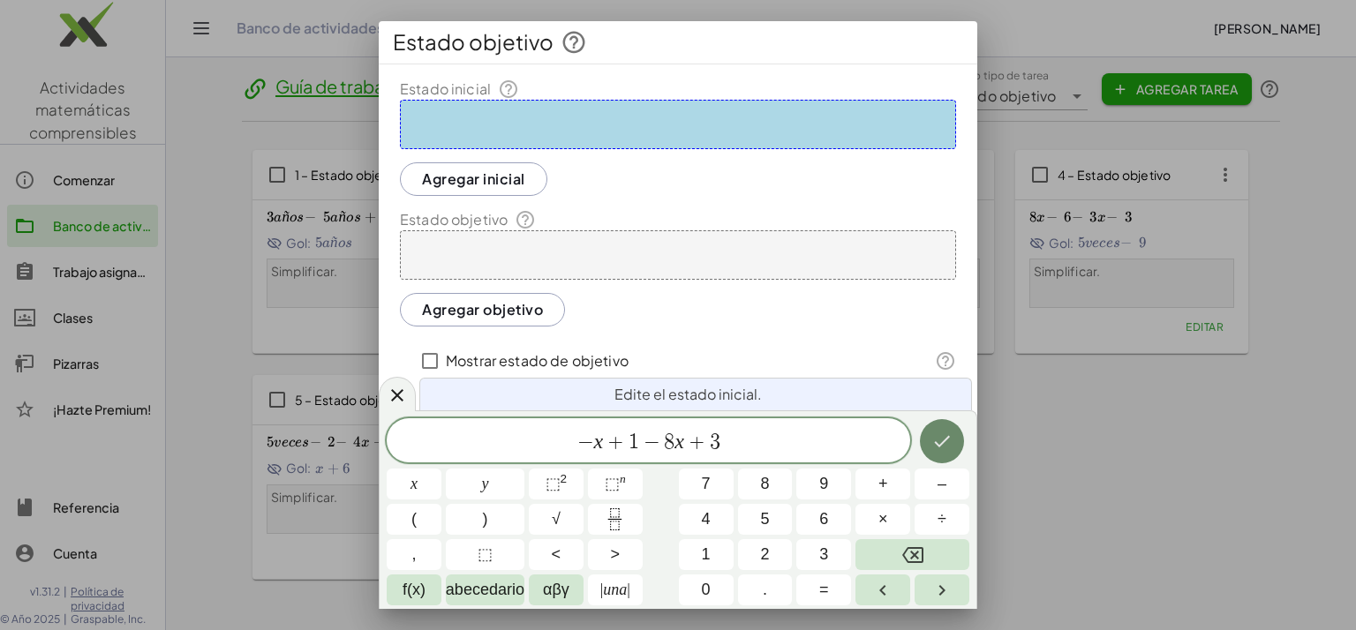
click at [923, 433] on button "Hecho" at bounding box center [942, 441] width 44 height 44
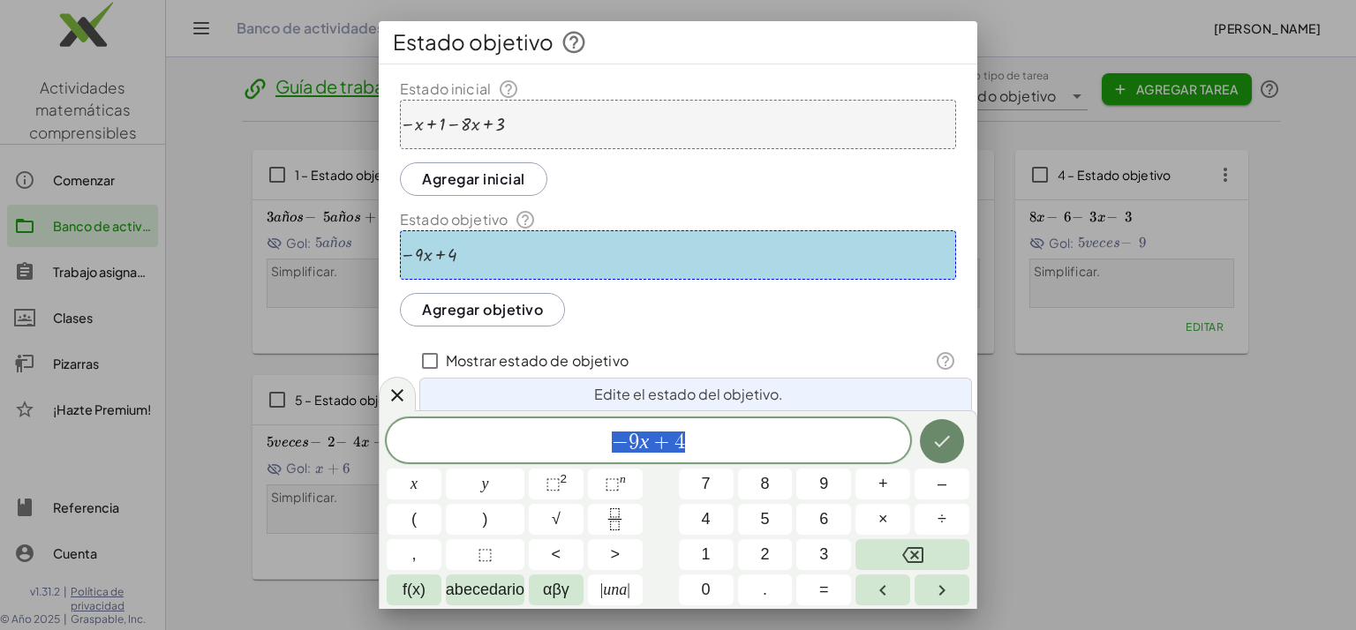
click at [929, 434] on button "Hecho" at bounding box center [942, 441] width 44 height 44
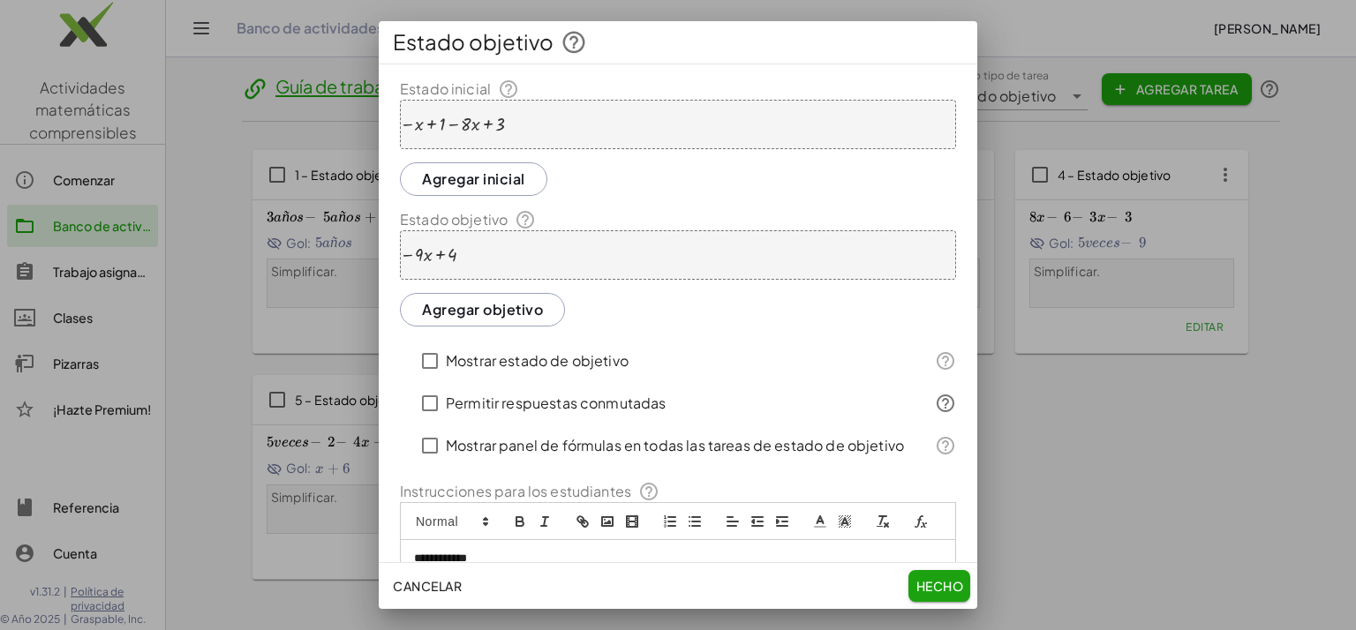
click at [943, 583] on font "Hecho" at bounding box center [940, 586] width 48 height 16
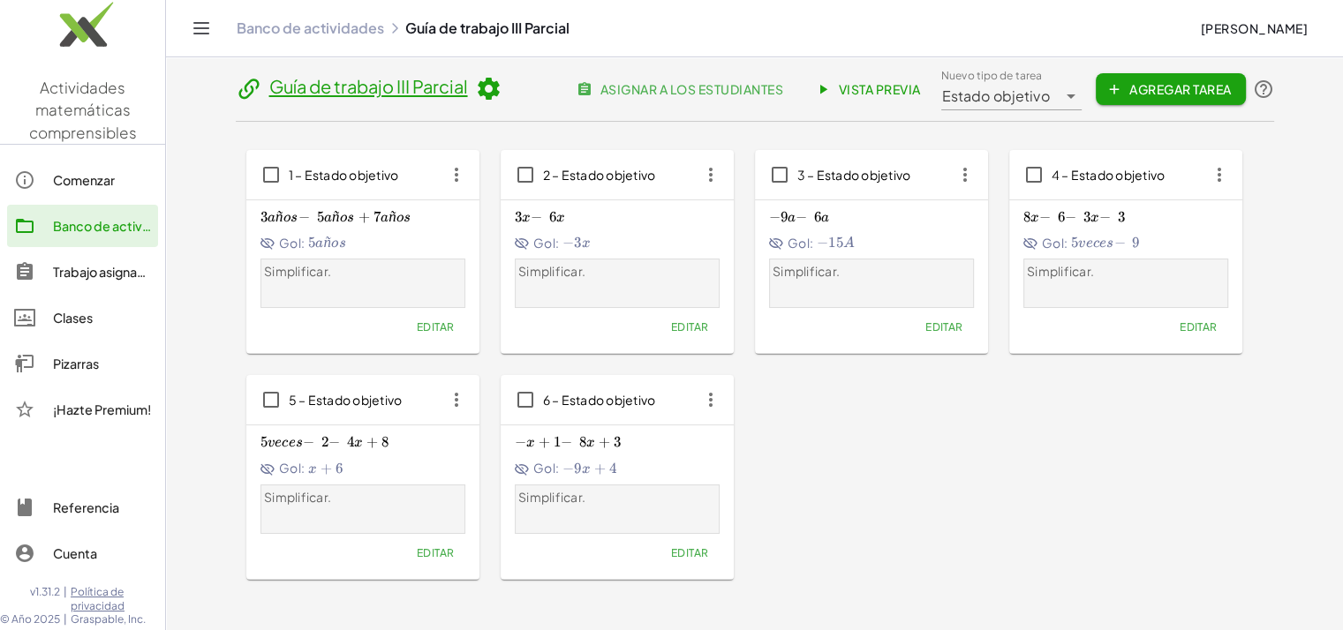
click at [1165, 93] on font "Agregar tarea" at bounding box center [1180, 89] width 102 height 16
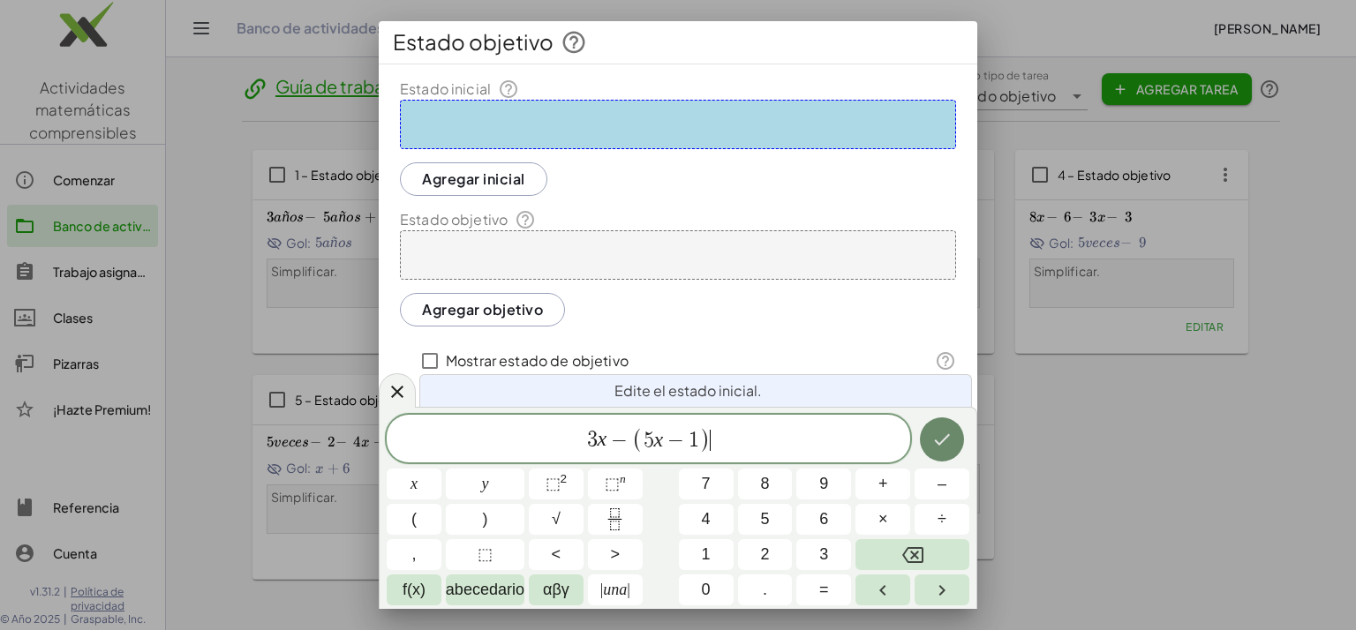
click at [932, 431] on icon "Hecho" at bounding box center [941, 439] width 21 height 21
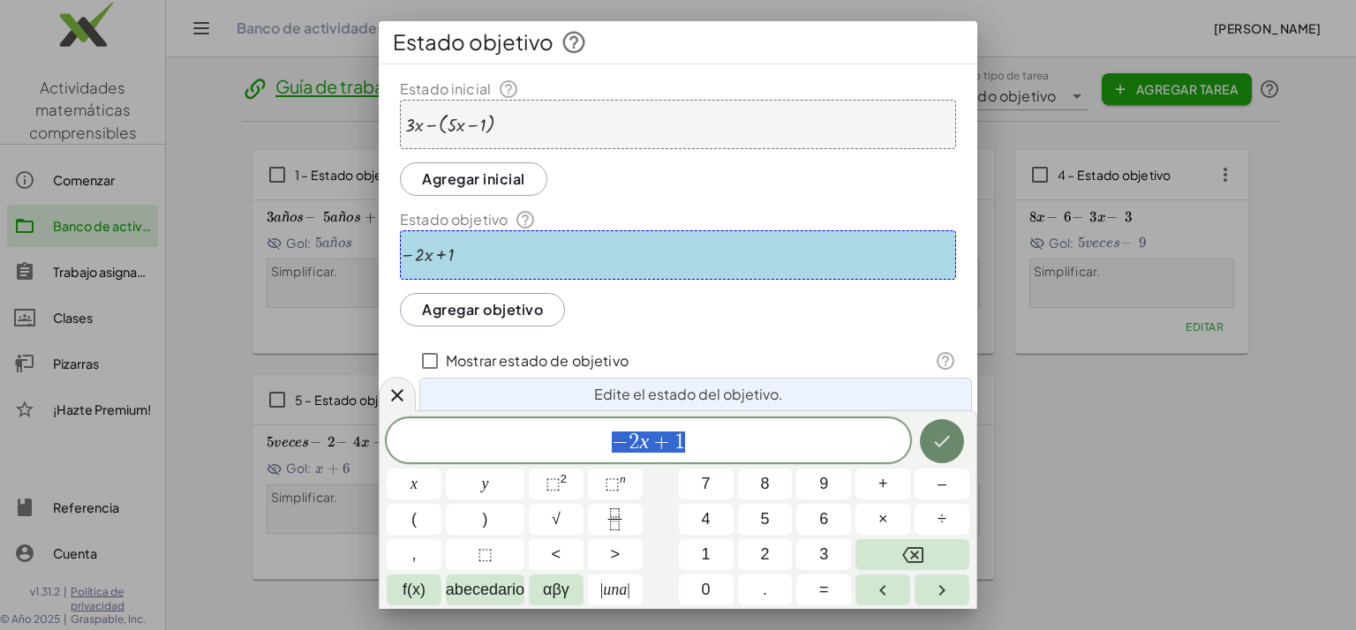
click at [932, 431] on icon "Hecho" at bounding box center [941, 441] width 21 height 21
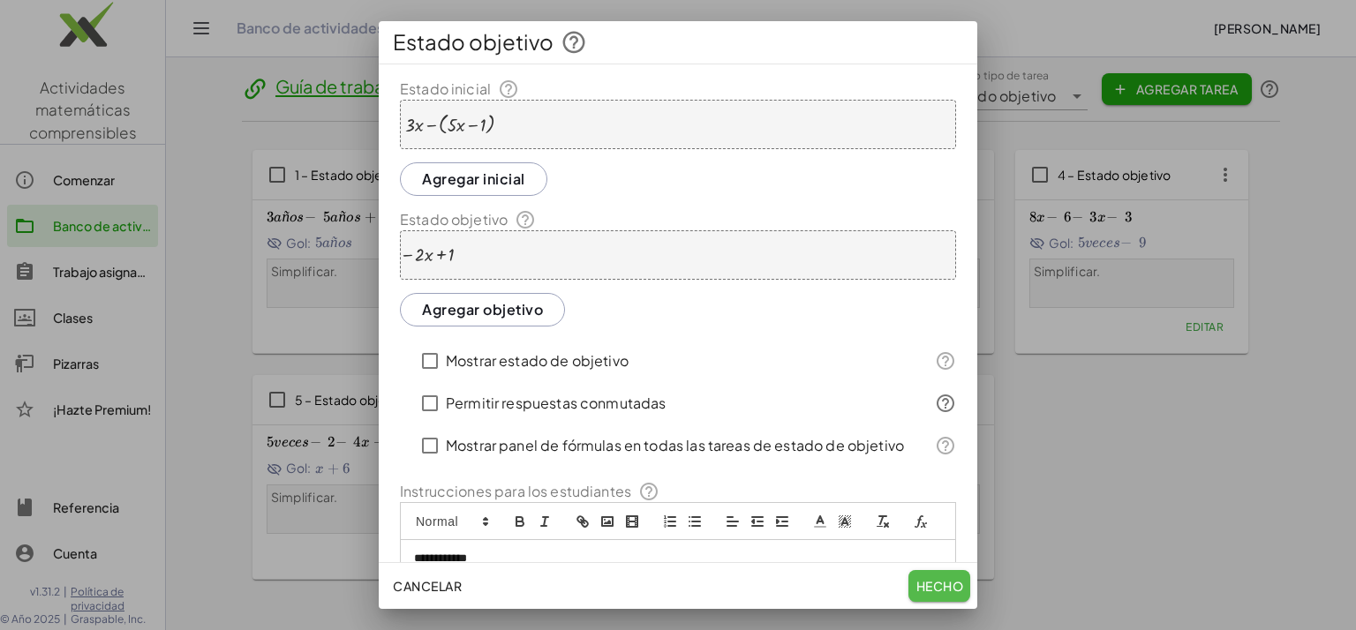
click at [937, 587] on font "Hecho" at bounding box center [940, 586] width 48 height 16
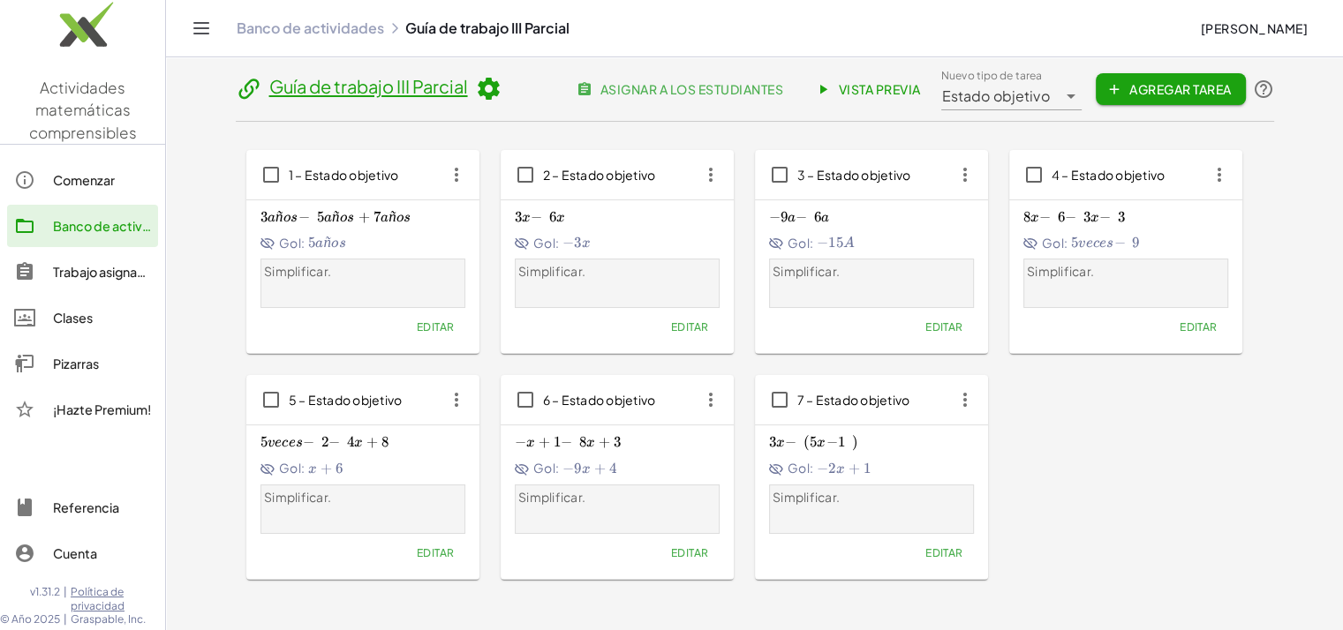
click at [1151, 96] on font "Agregar tarea" at bounding box center [1180, 89] width 102 height 16
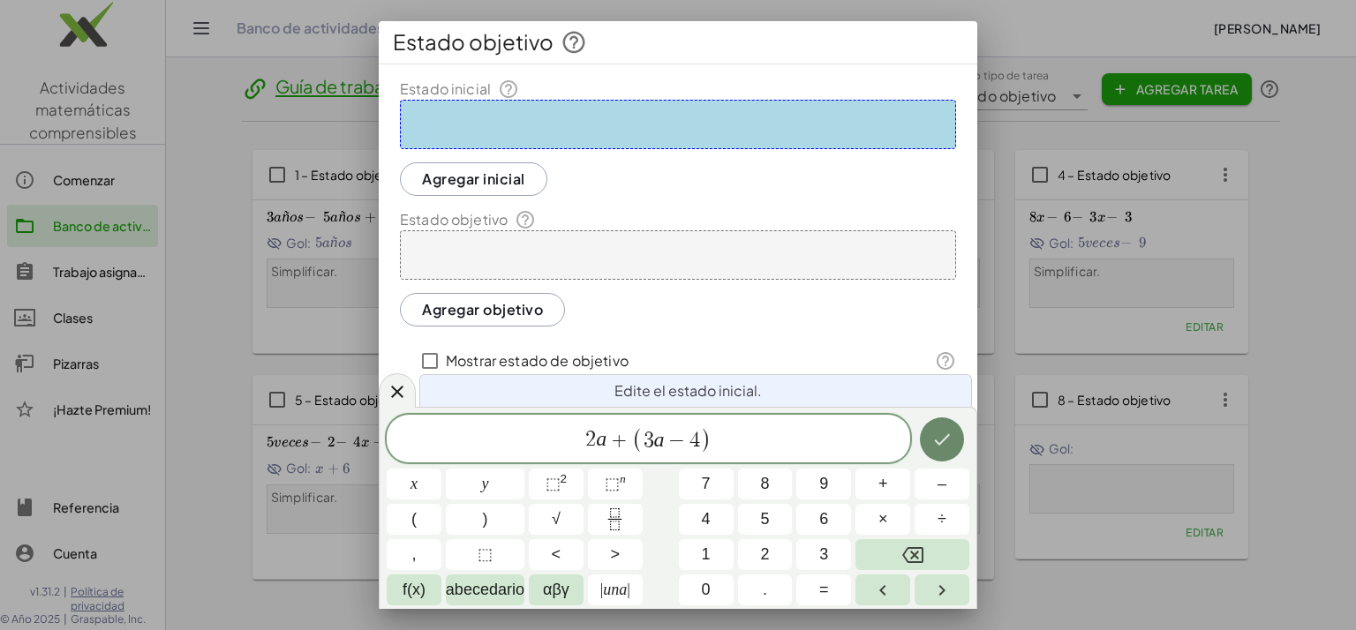
click at [937, 436] on icon "Hecho" at bounding box center [941, 439] width 21 height 21
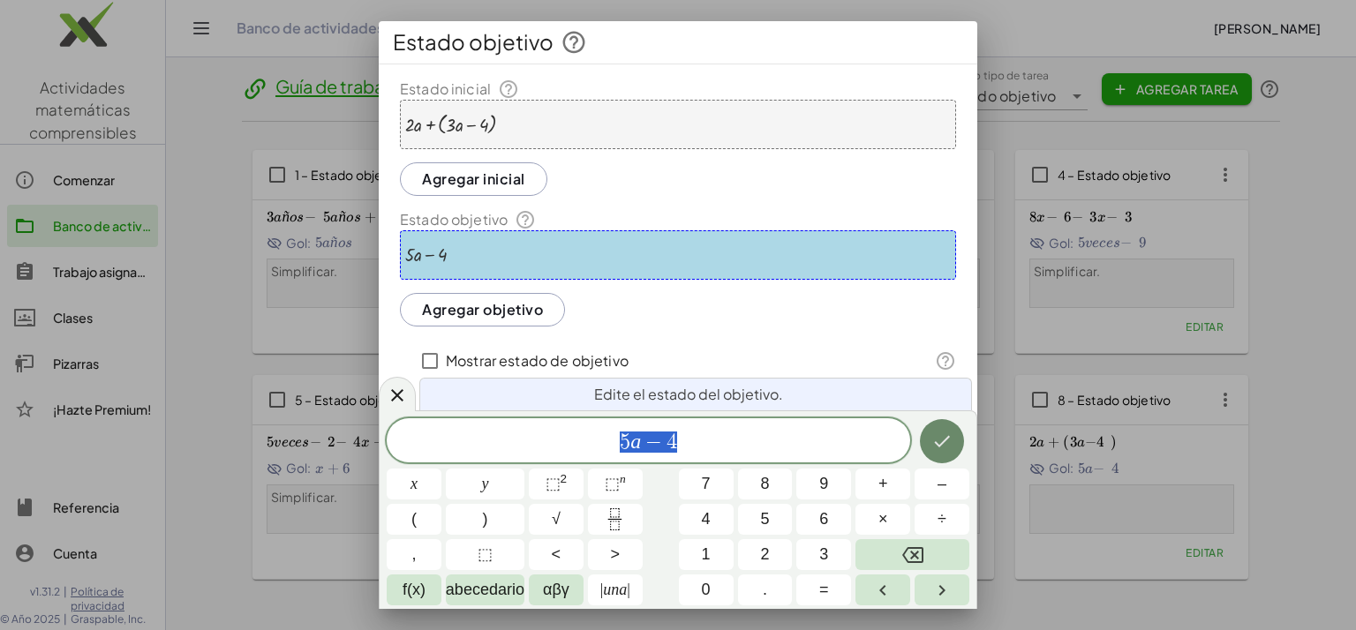
click at [937, 436] on icon "Hecho" at bounding box center [941, 441] width 21 height 21
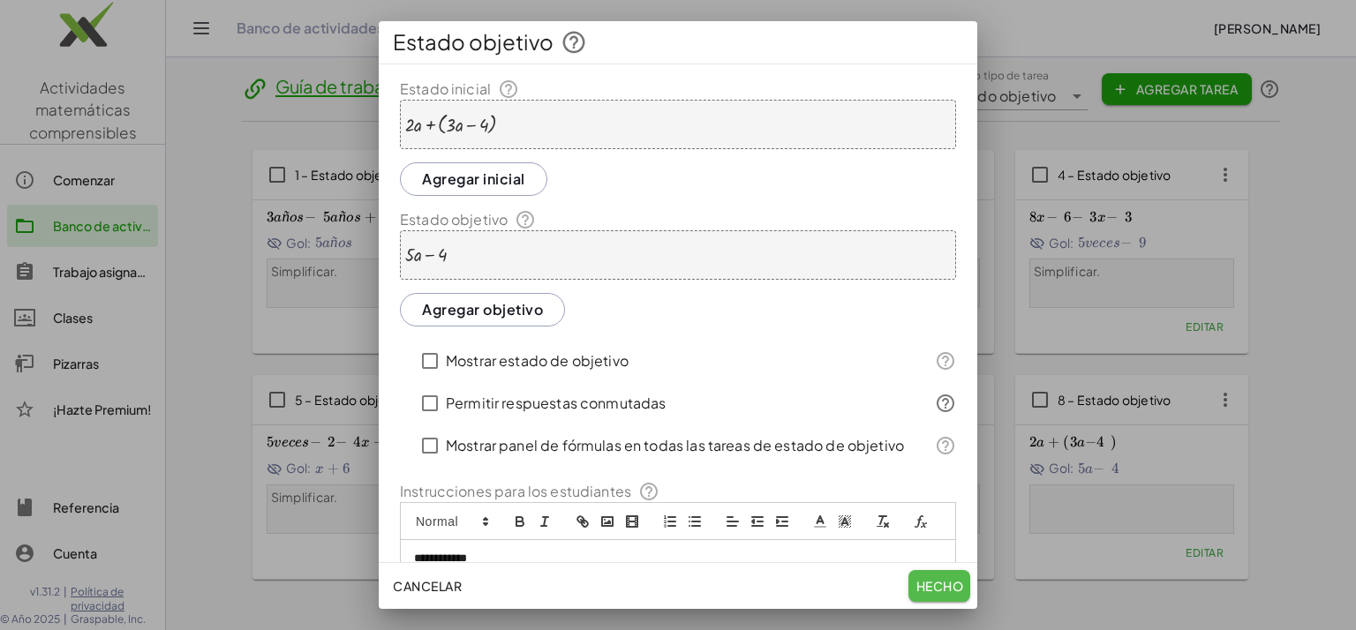
click at [939, 574] on button "Hecho" at bounding box center [939, 586] width 62 height 32
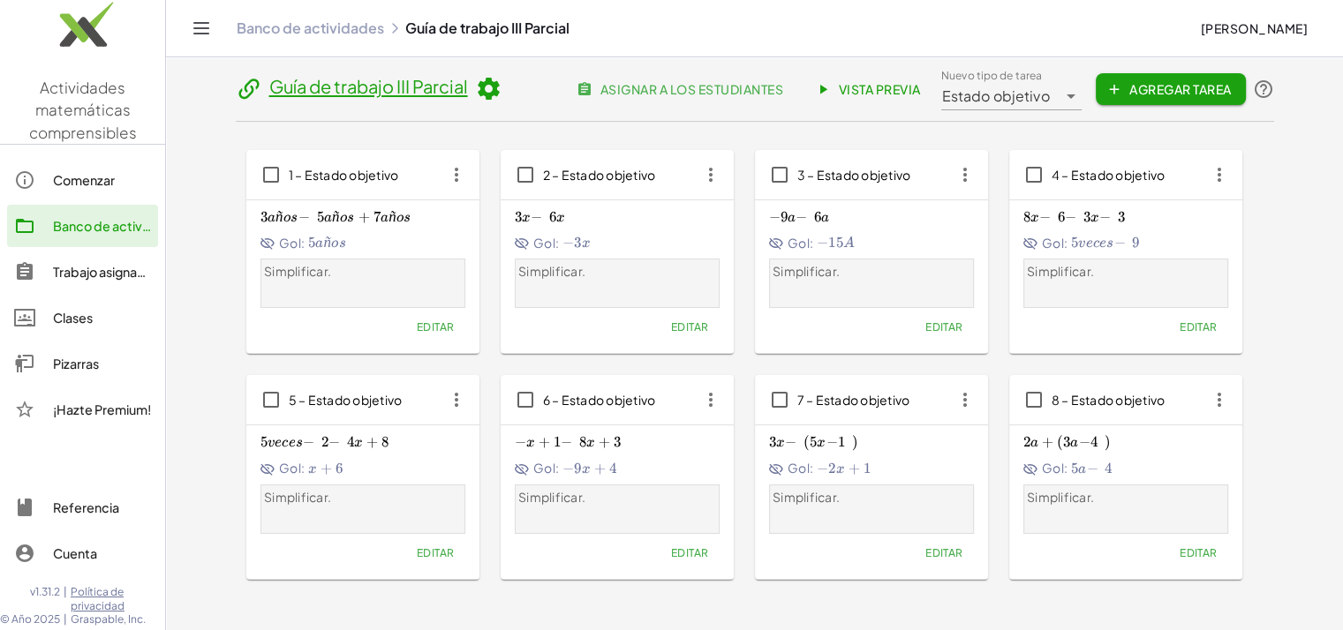
click at [1137, 88] on font "Agregar tarea" at bounding box center [1180, 89] width 102 height 16
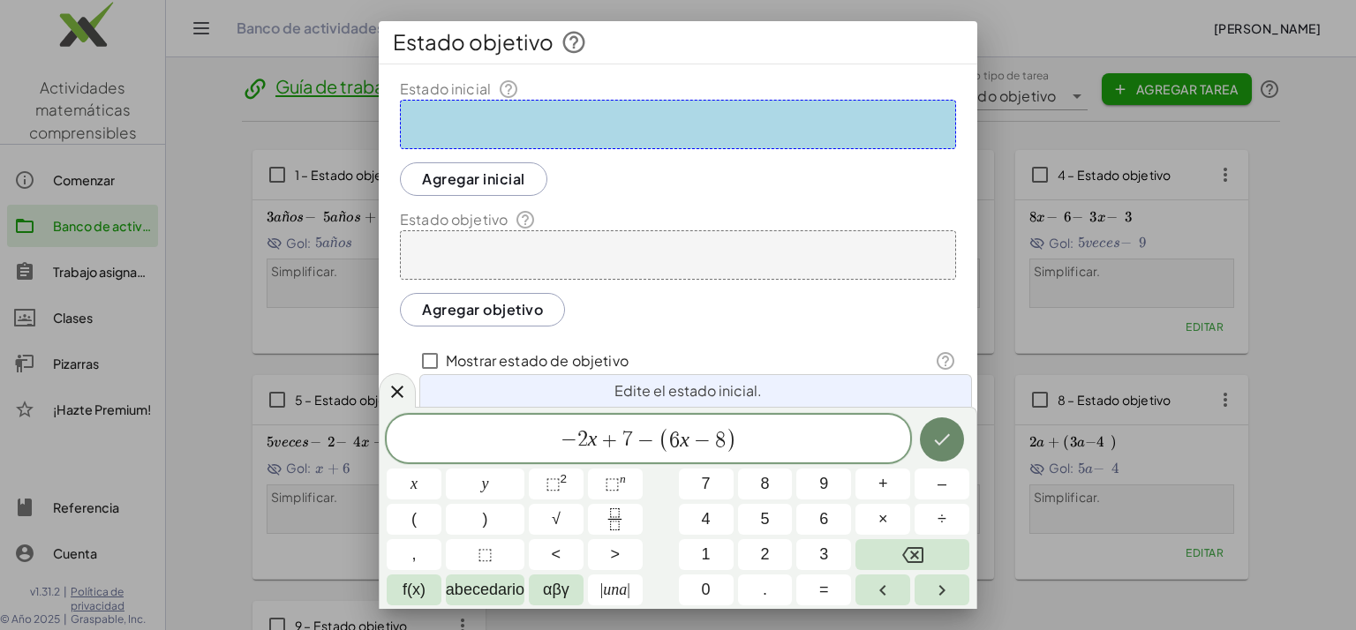
click at [942, 446] on icon "Hecho" at bounding box center [941, 439] width 21 height 21
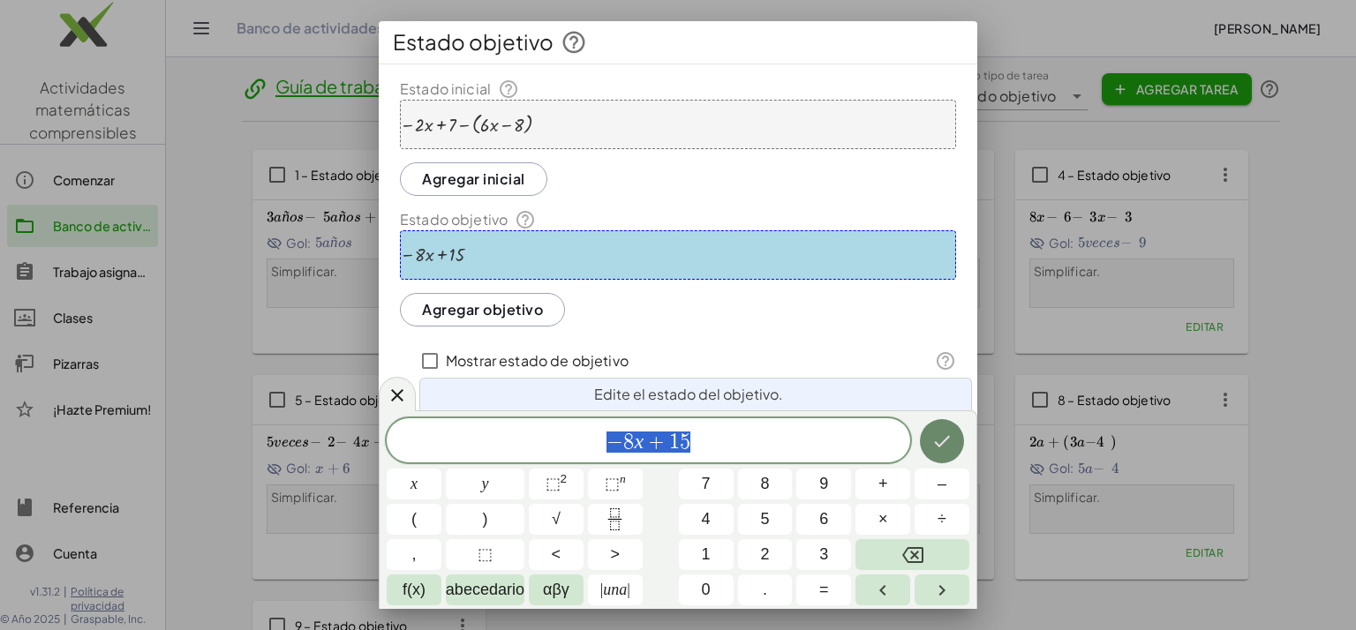
click at [942, 446] on icon "Hecho" at bounding box center [941, 441] width 21 height 21
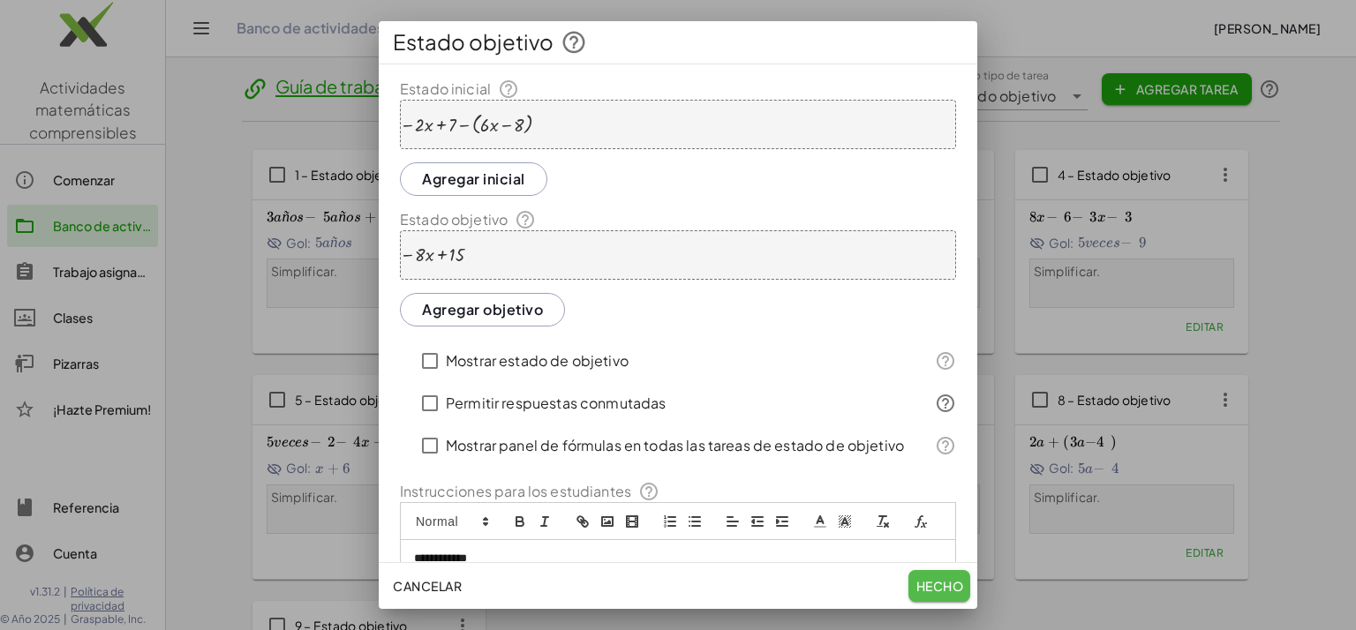
click at [946, 578] on font "Hecho" at bounding box center [940, 586] width 48 height 16
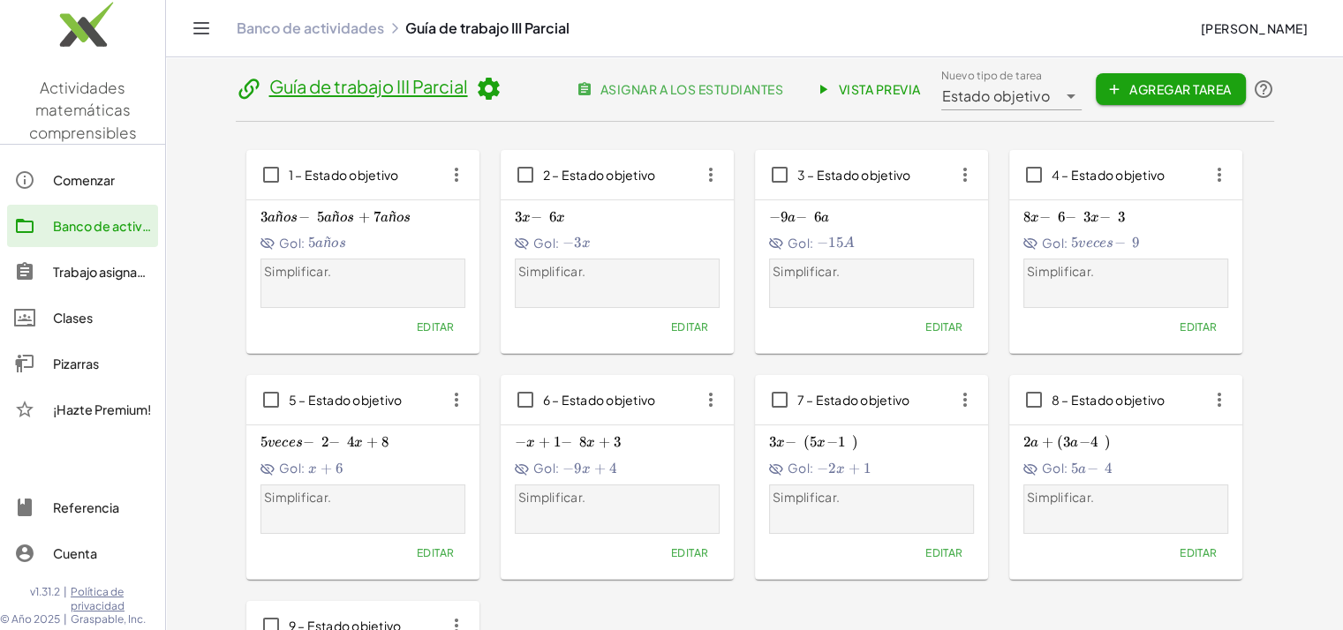
click at [1149, 86] on font "Agregar tarea" at bounding box center [1180, 89] width 102 height 16
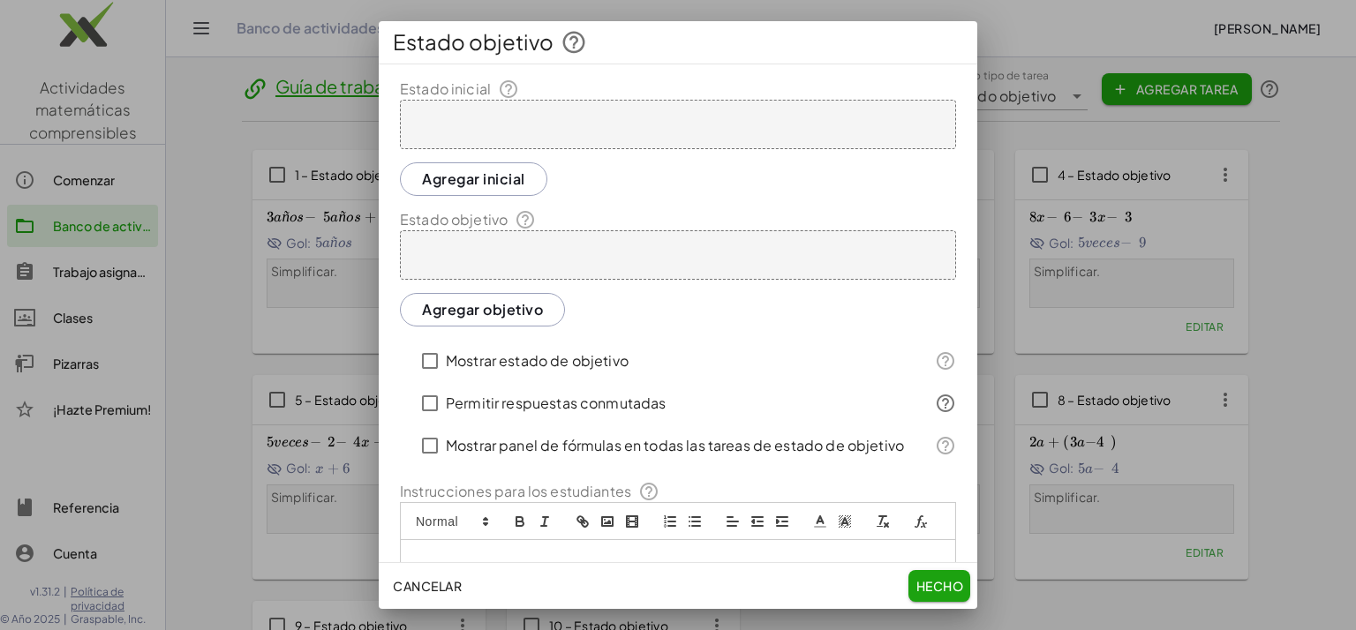
click at [418, 590] on font "Cancelar" at bounding box center [427, 586] width 69 height 16
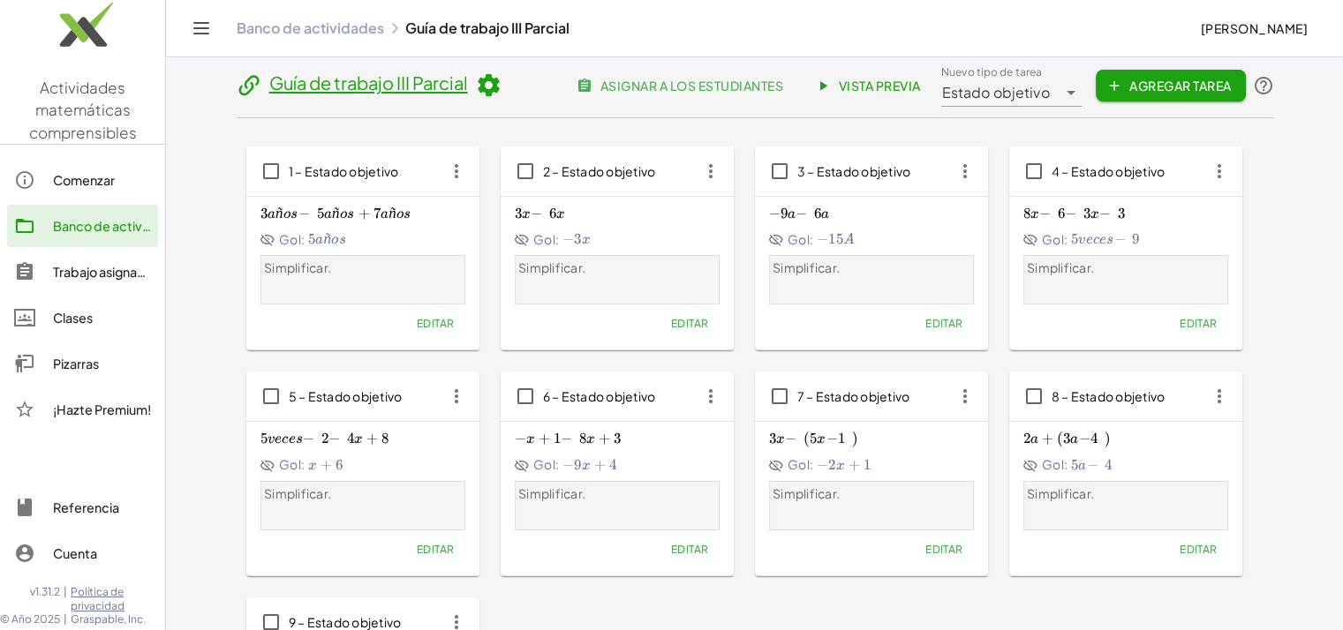
scroll to position [2, 0]
click at [1142, 82] on font "Agregar tarea" at bounding box center [1180, 87] width 102 height 16
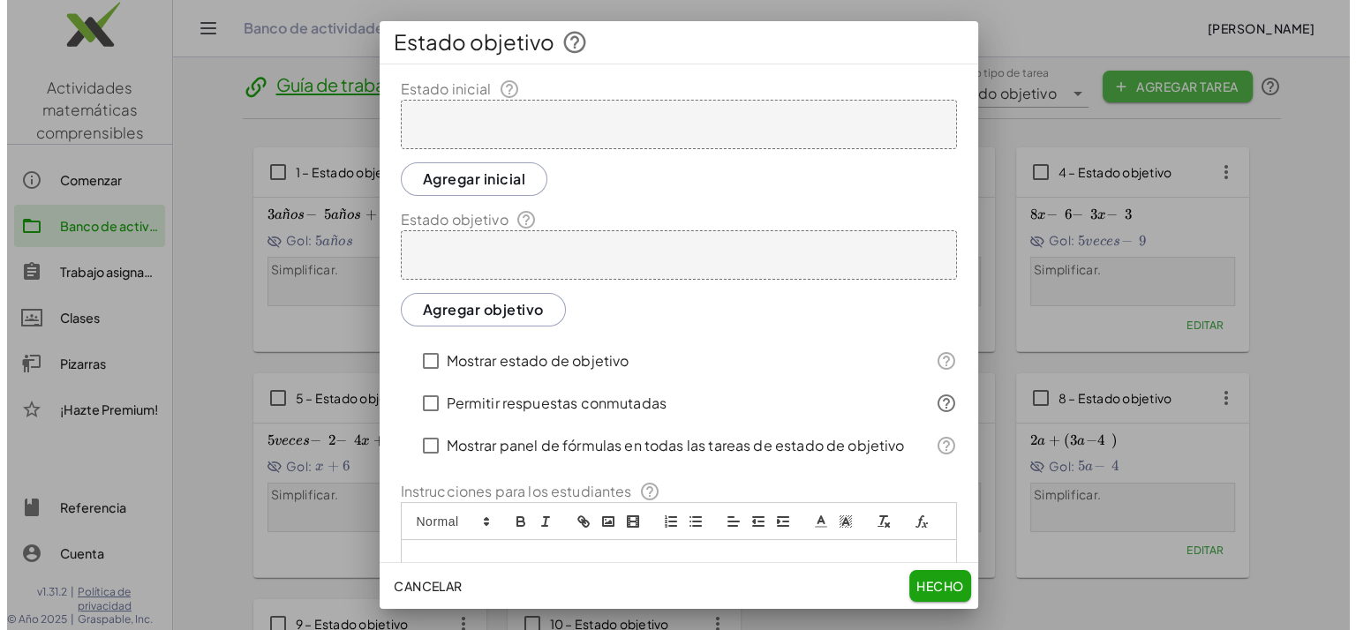
scroll to position [0, 0]
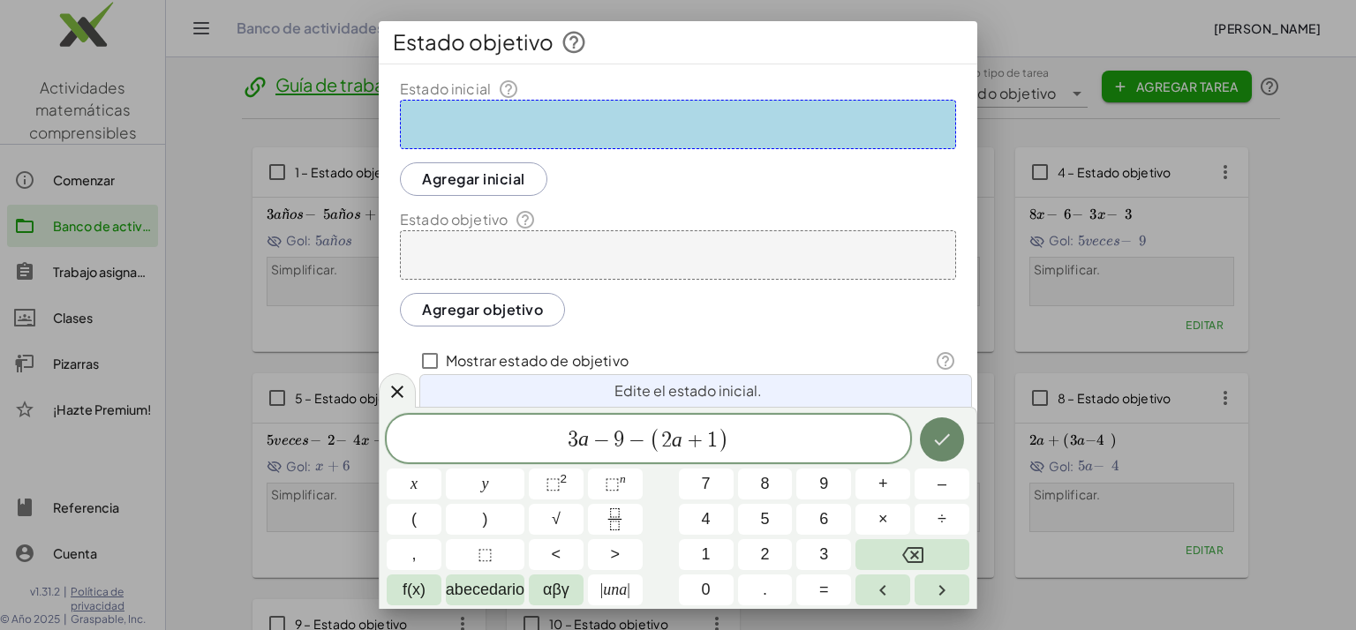
click at [946, 452] on button "Hecho" at bounding box center [942, 440] width 44 height 44
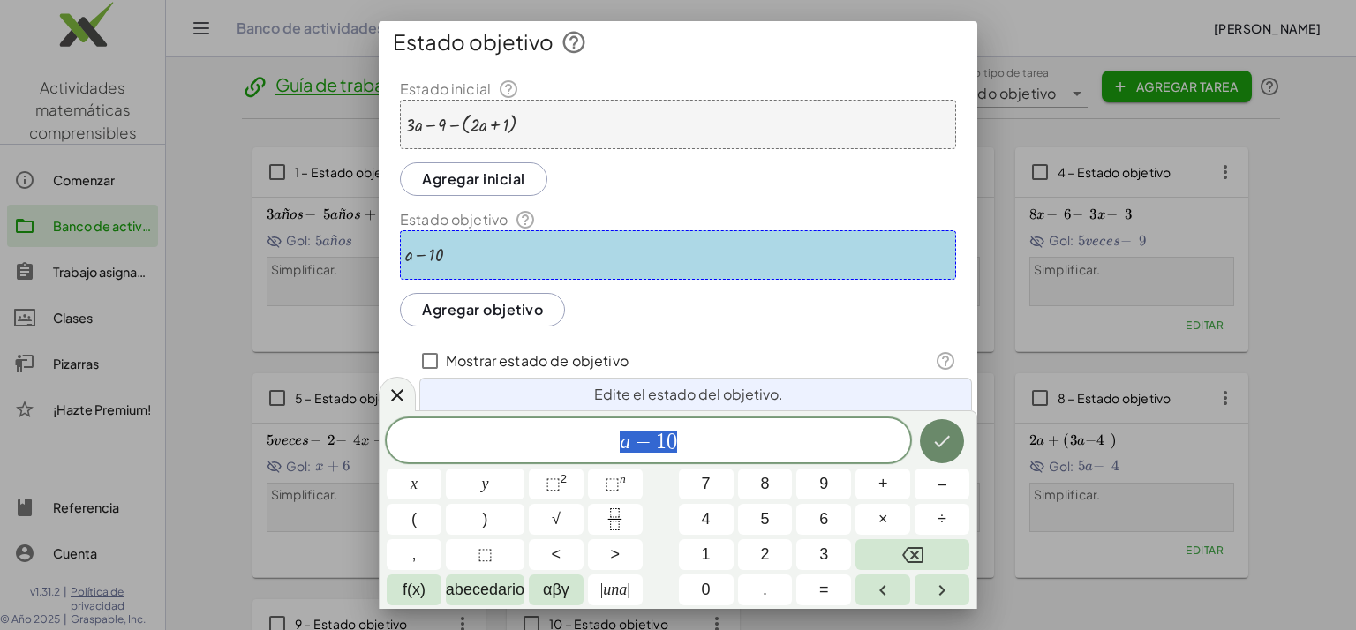
click at [946, 463] on button "Hecho" at bounding box center [942, 441] width 44 height 44
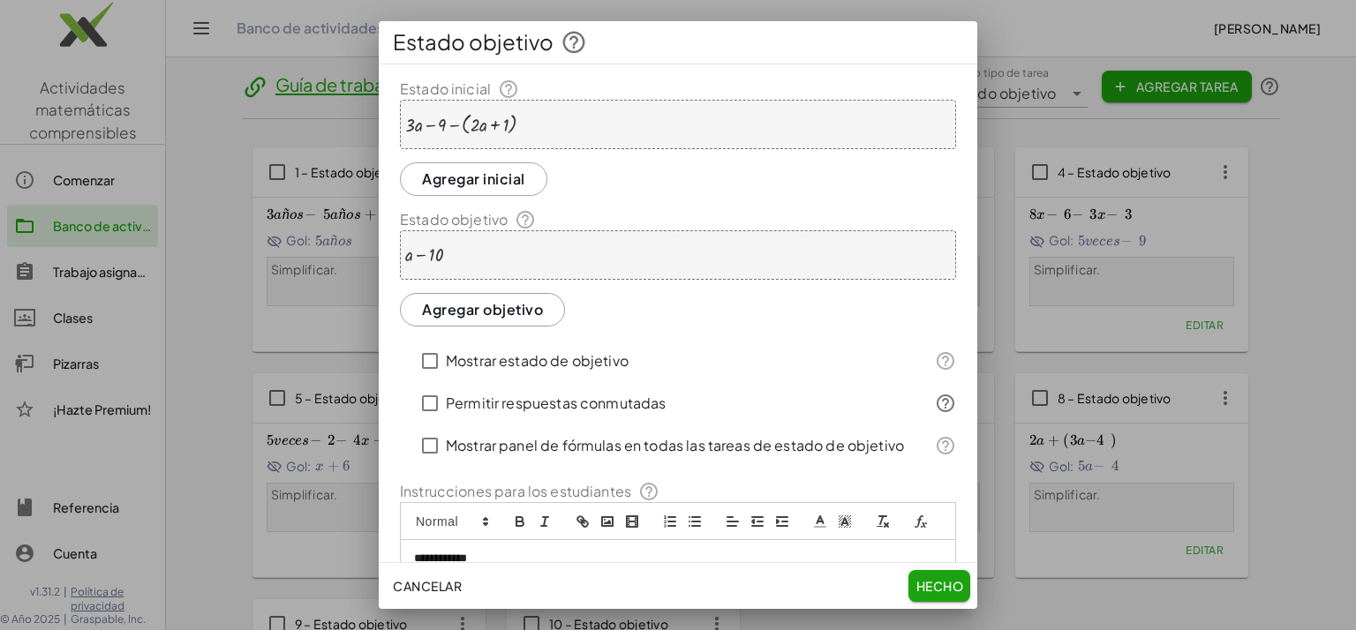
click at [946, 584] on font "Hecho" at bounding box center [940, 586] width 48 height 16
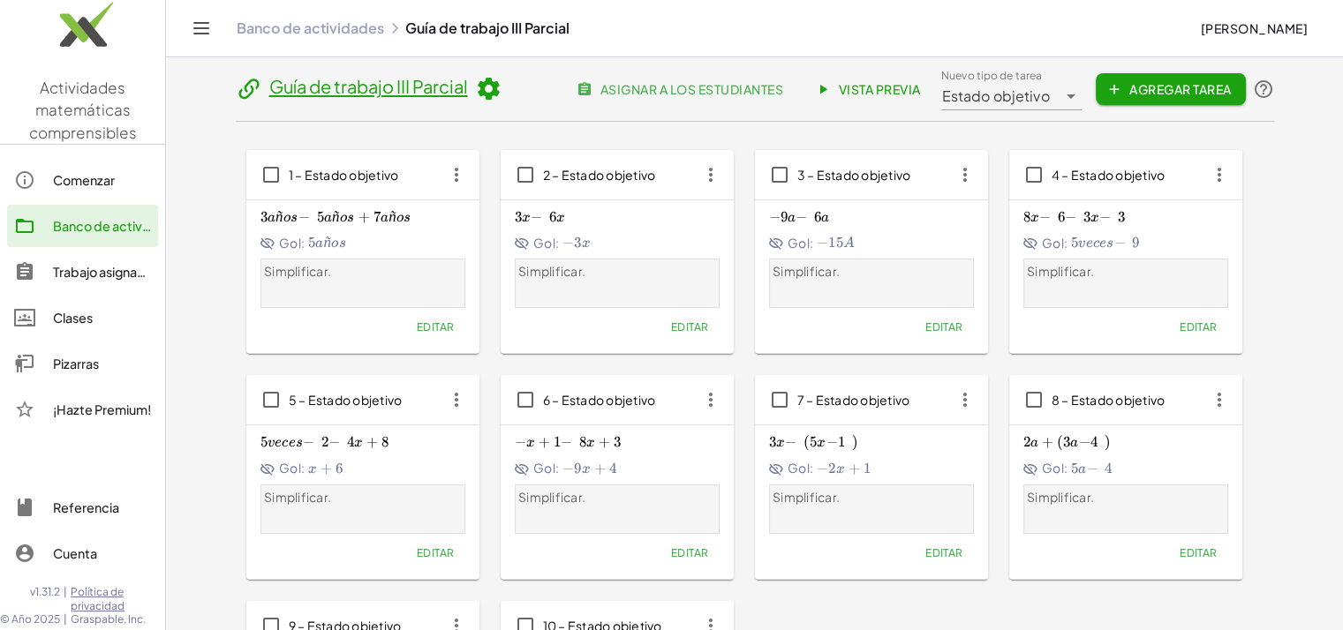
click at [1190, 85] on font "Agregar tarea" at bounding box center [1180, 89] width 102 height 16
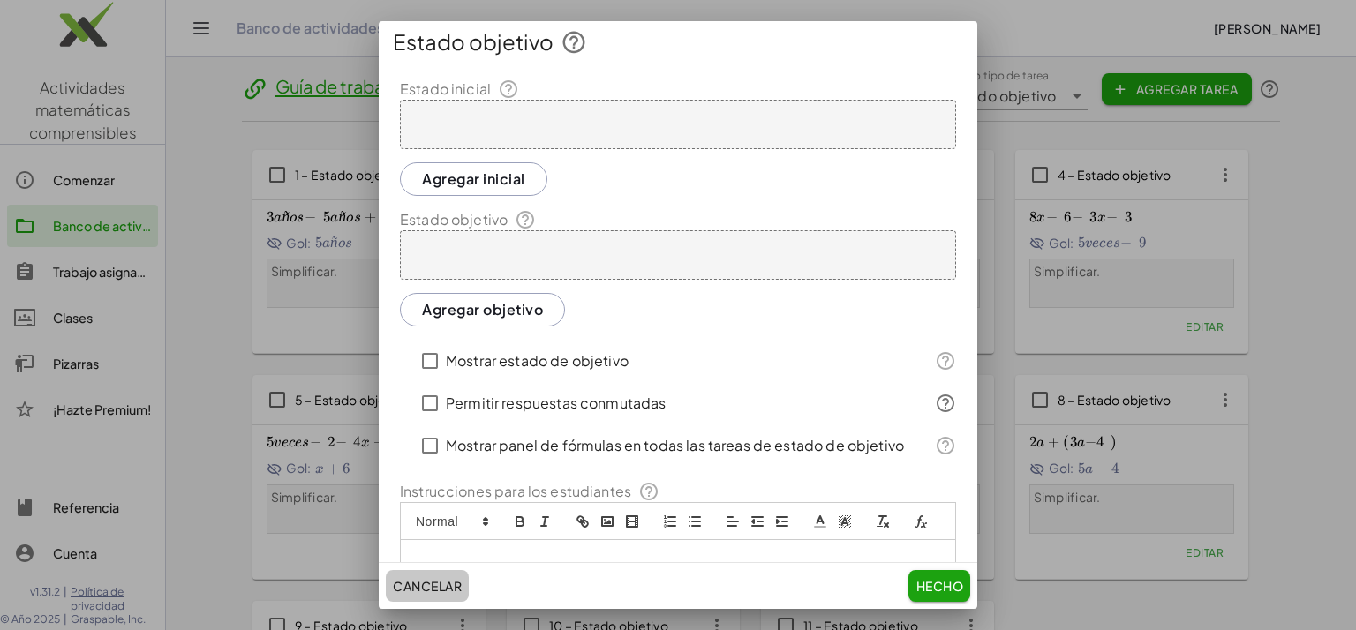
click at [428, 583] on font "Cancelar" at bounding box center [427, 586] width 69 height 16
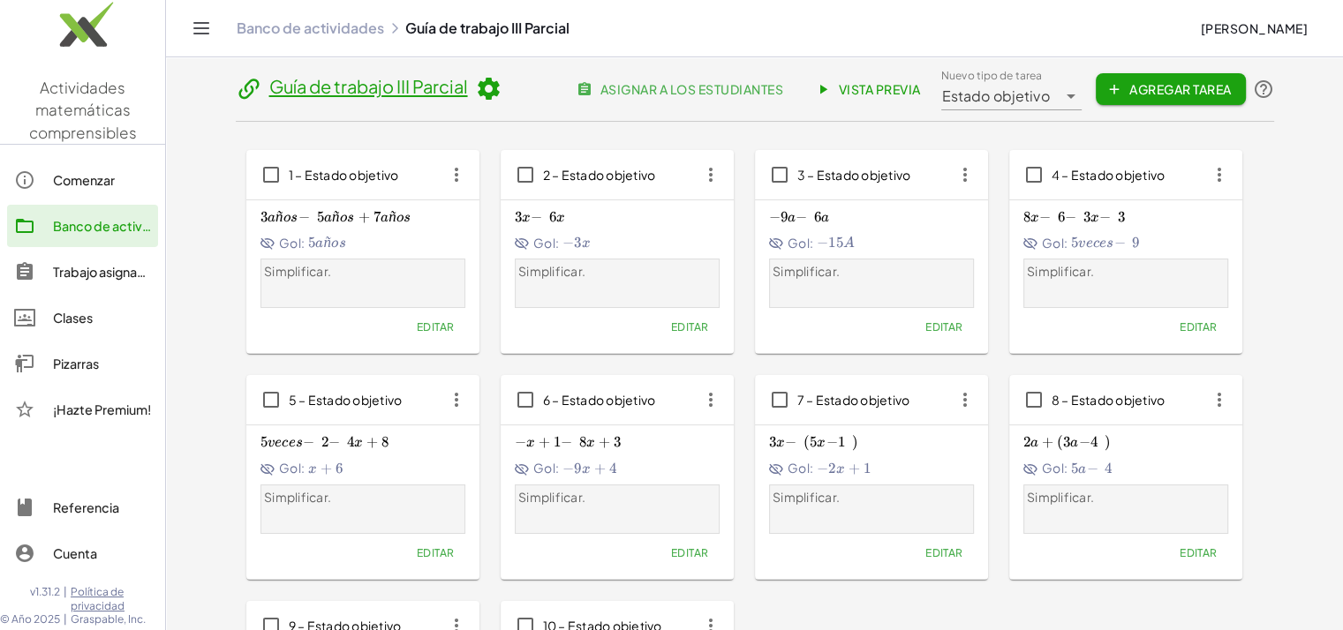
click at [687, 94] on font "Asignar a los estudiantes" at bounding box center [691, 89] width 184 height 16
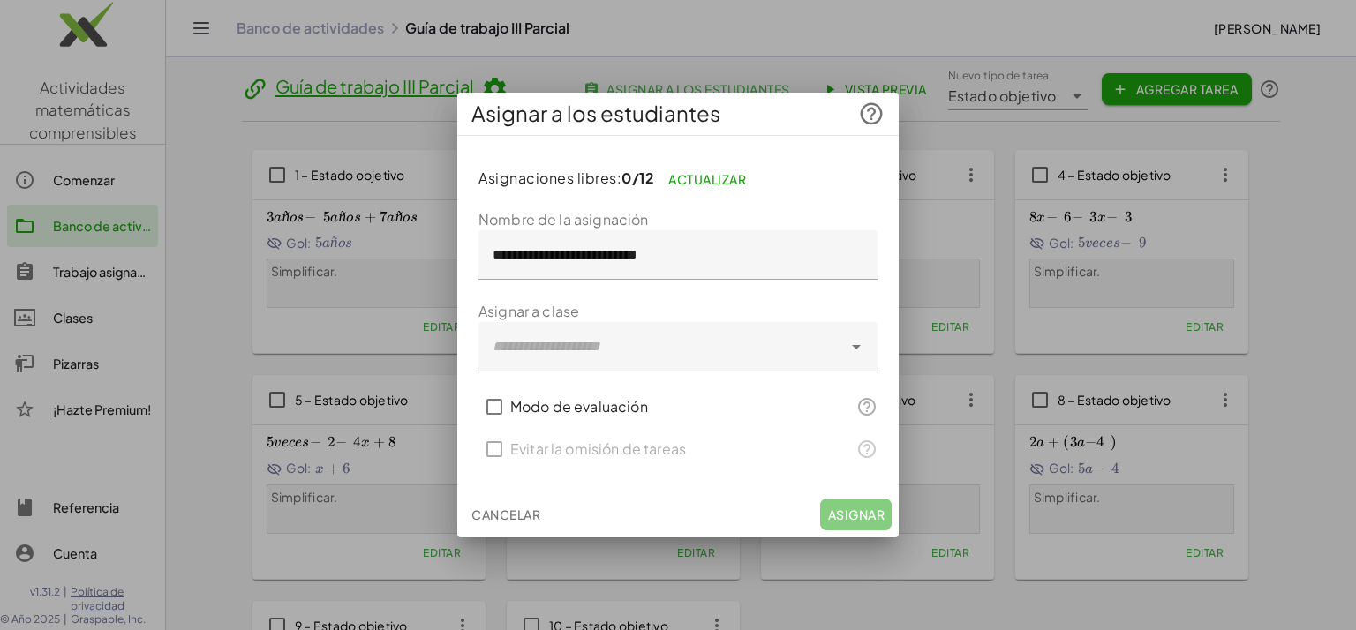
click at [592, 348] on div at bounding box center [661, 346] width 364 height 49
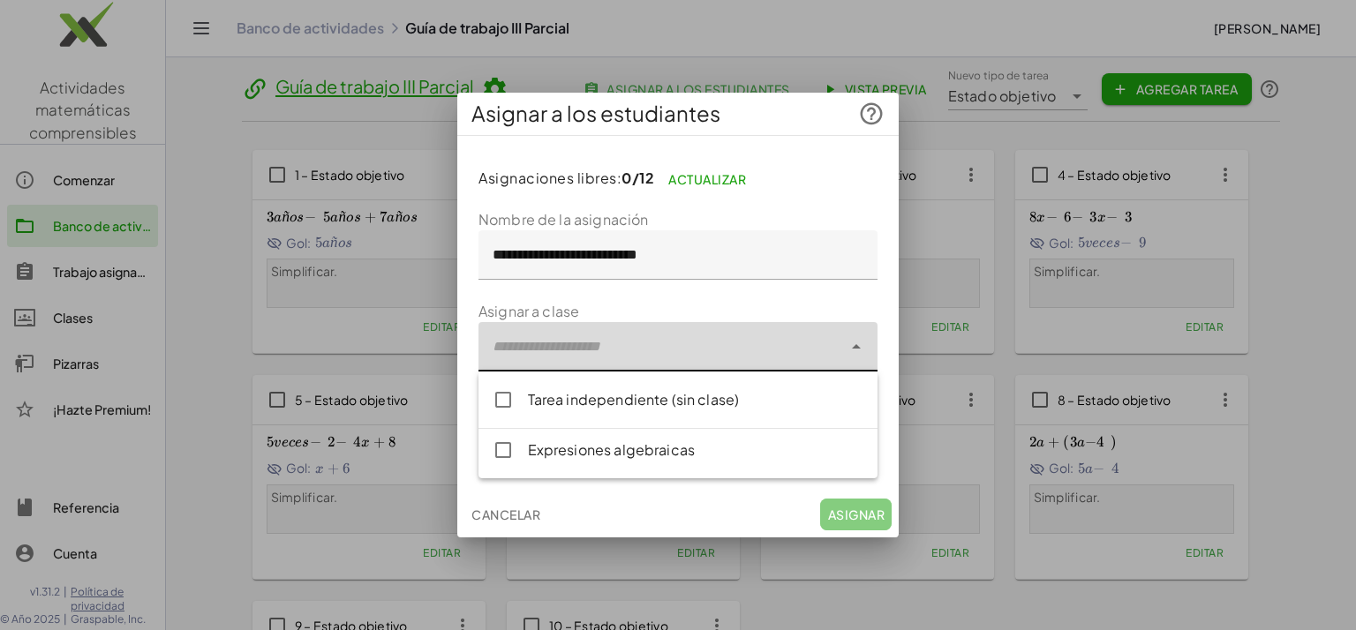
click at [593, 407] on div "Tarea independiente (sin clase)" at bounding box center [695, 399] width 335 height 21
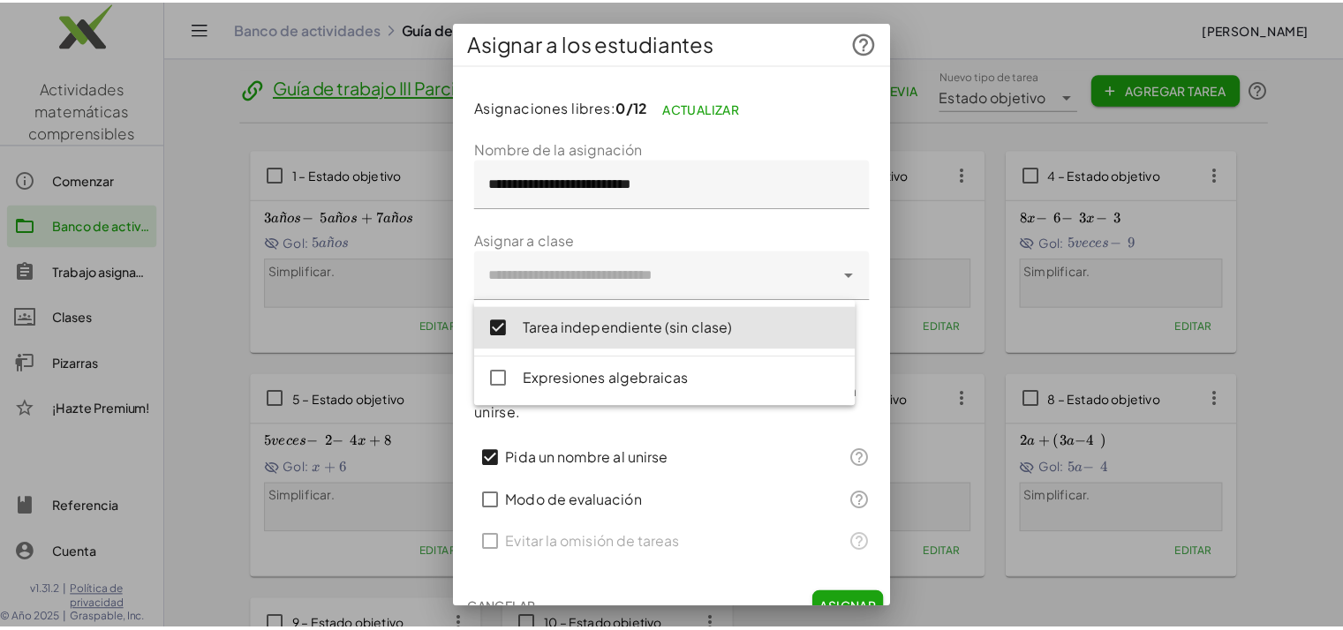
scroll to position [23, 0]
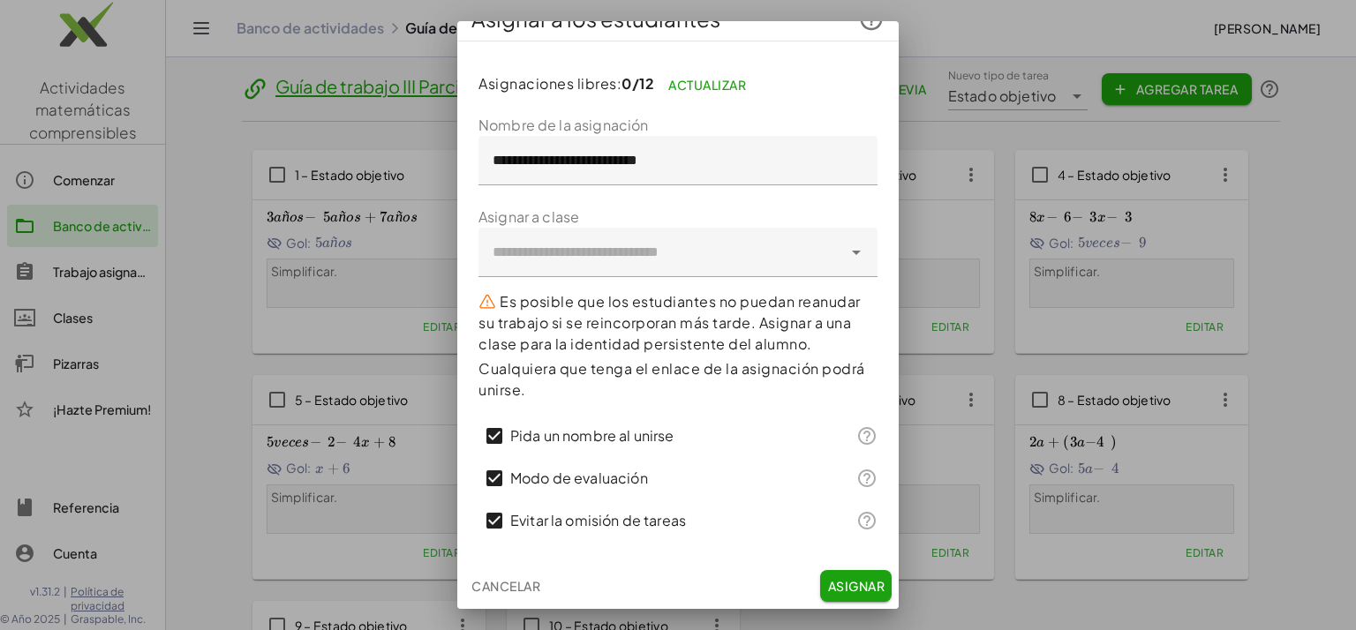
click at [828, 584] on font "Asignar" at bounding box center [855, 586] width 57 height 16
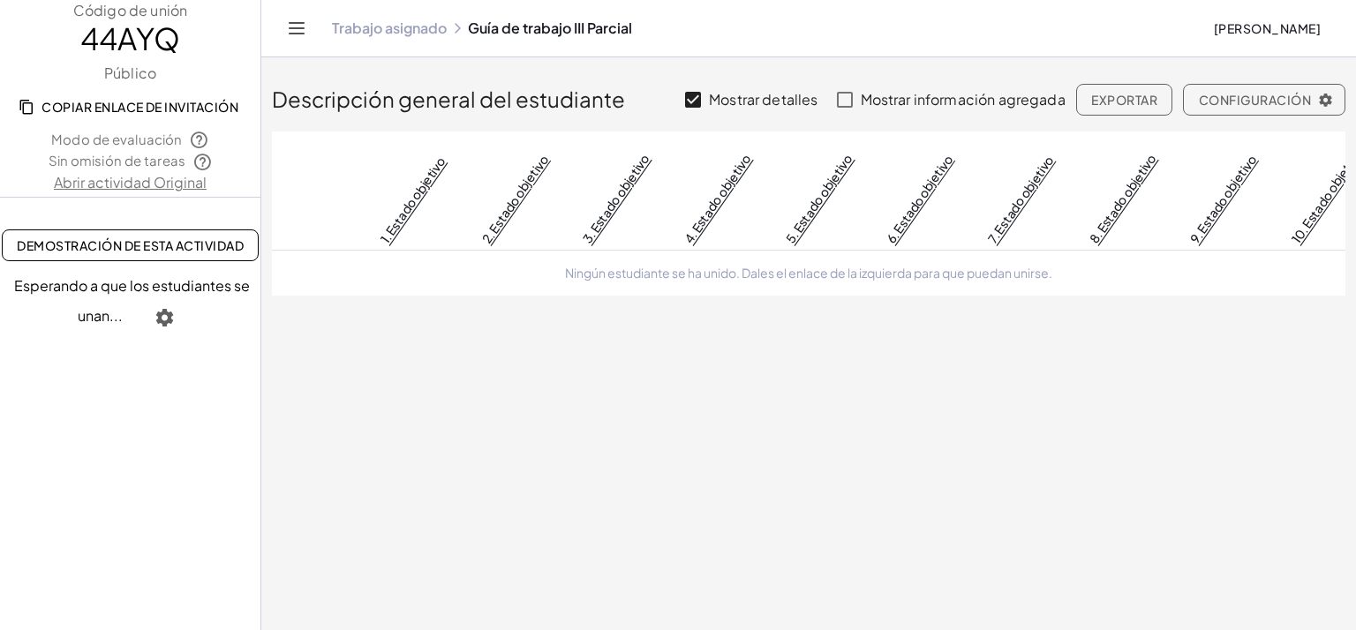
click at [19, 109] on icon "button" at bounding box center [27, 107] width 16 height 16
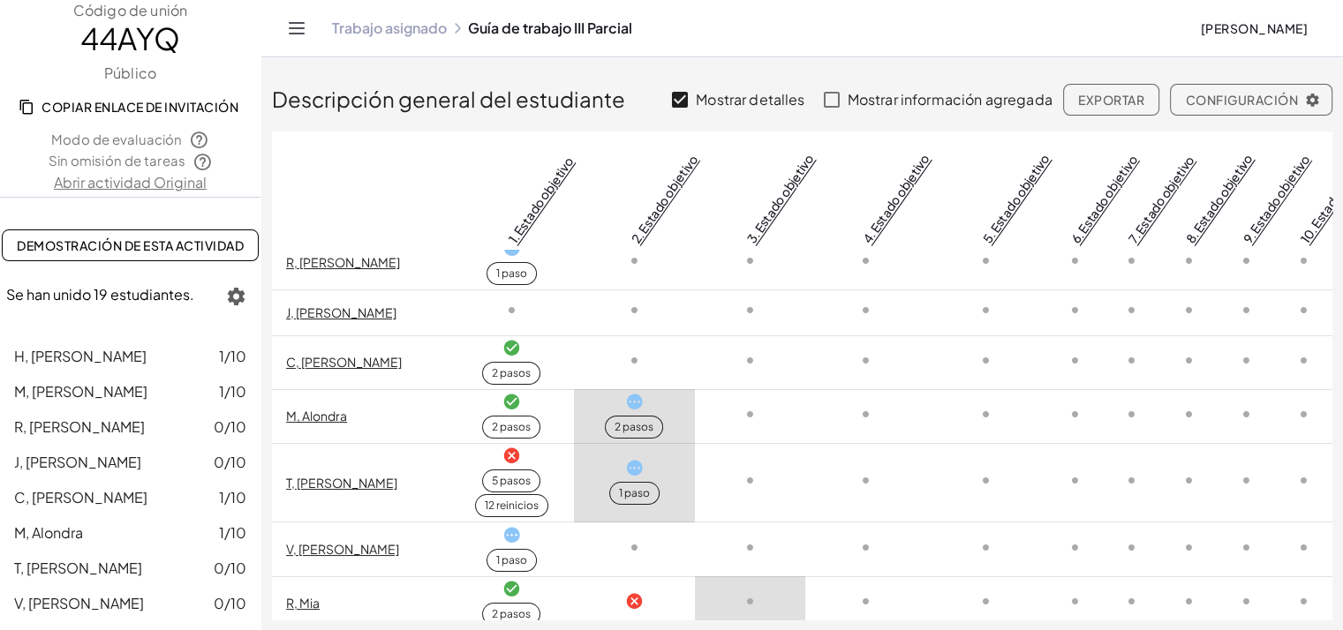
scroll to position [125, 0]
